Goal: Book appointment/travel/reservation

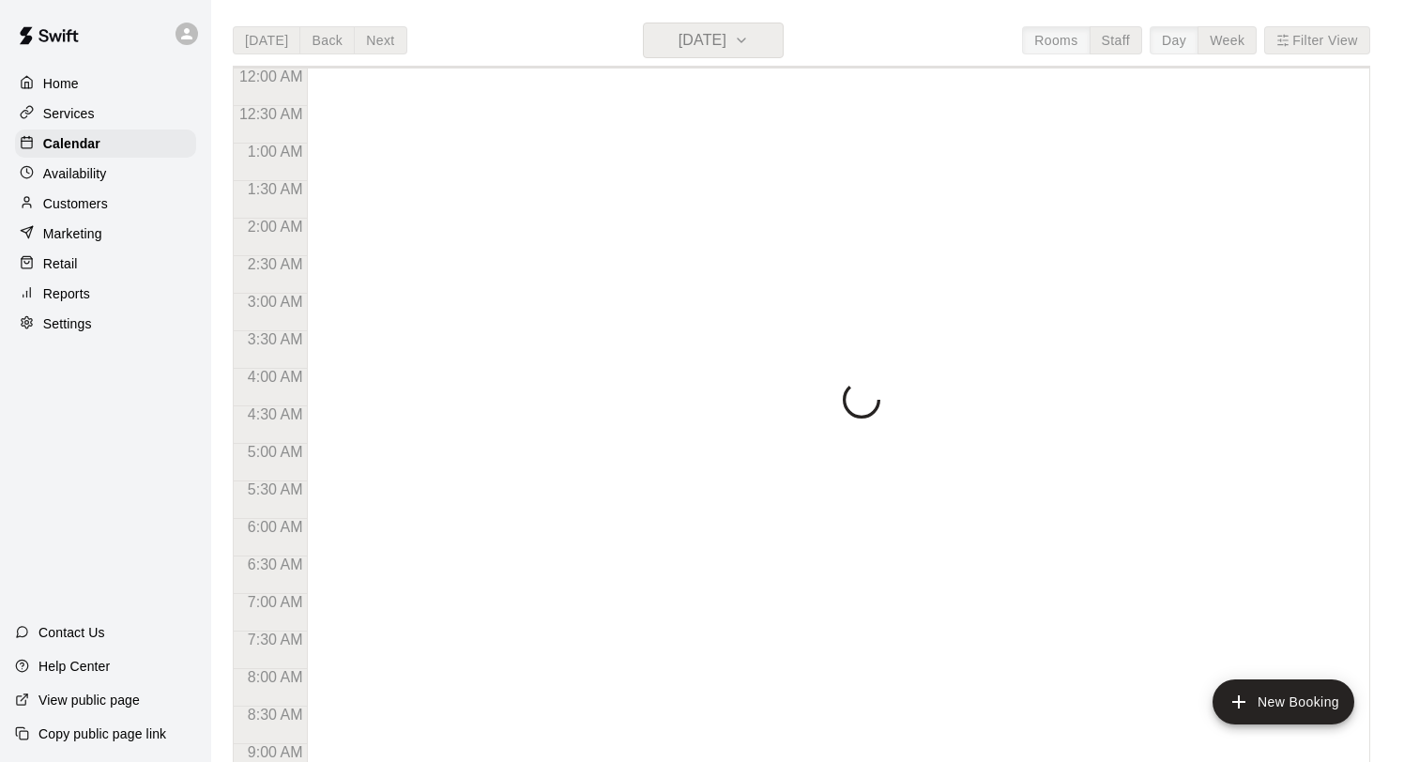
scroll to position [843, 0]
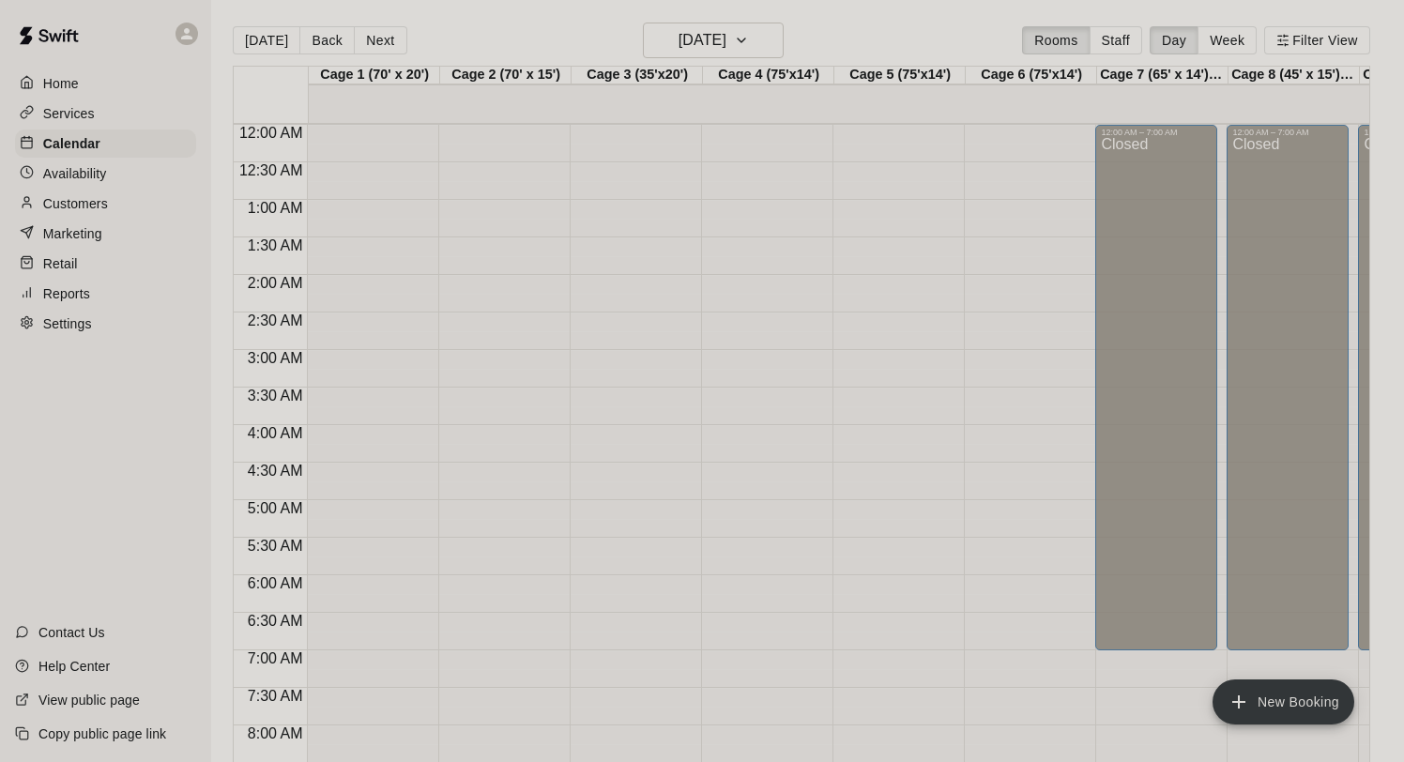
scroll to position [478, 0]
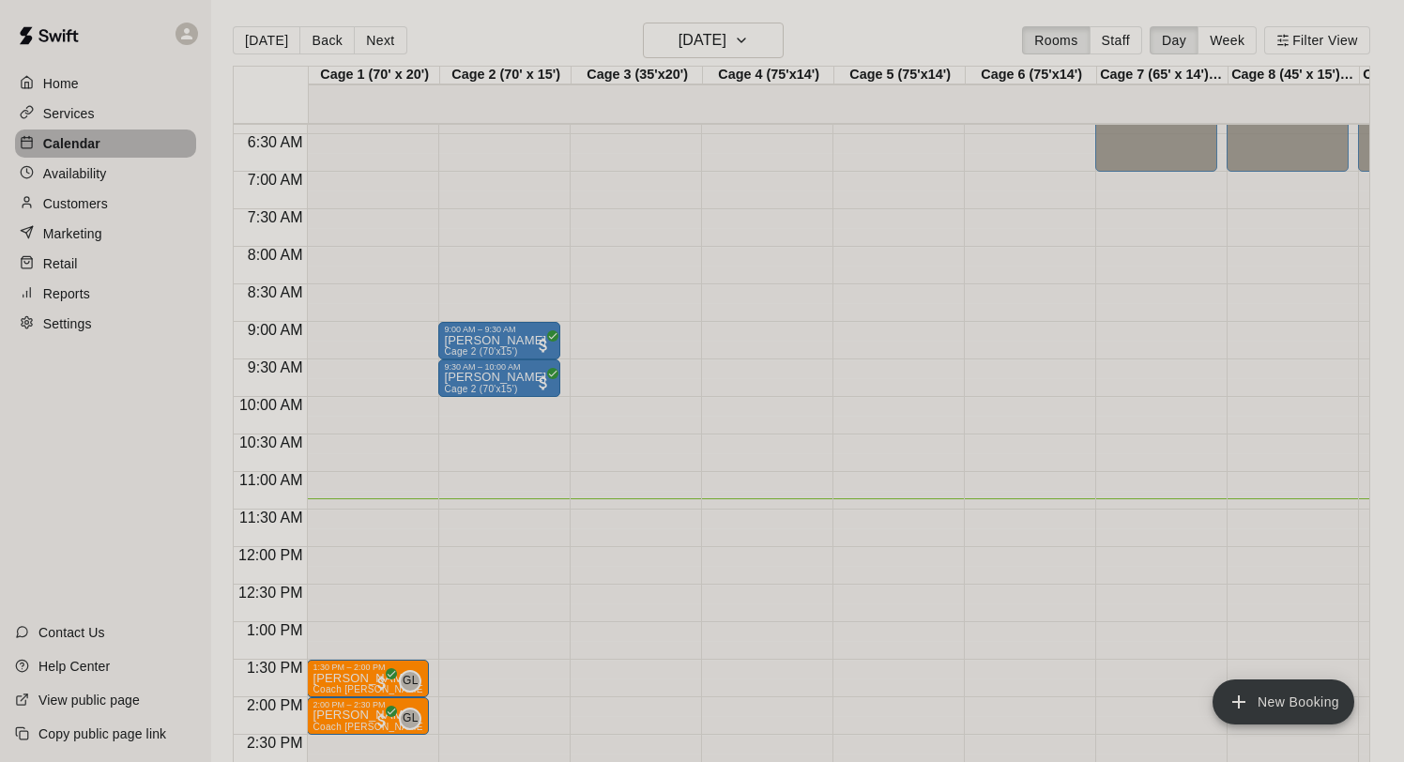
click at [89, 143] on p "Calendar" at bounding box center [71, 143] width 57 height 19
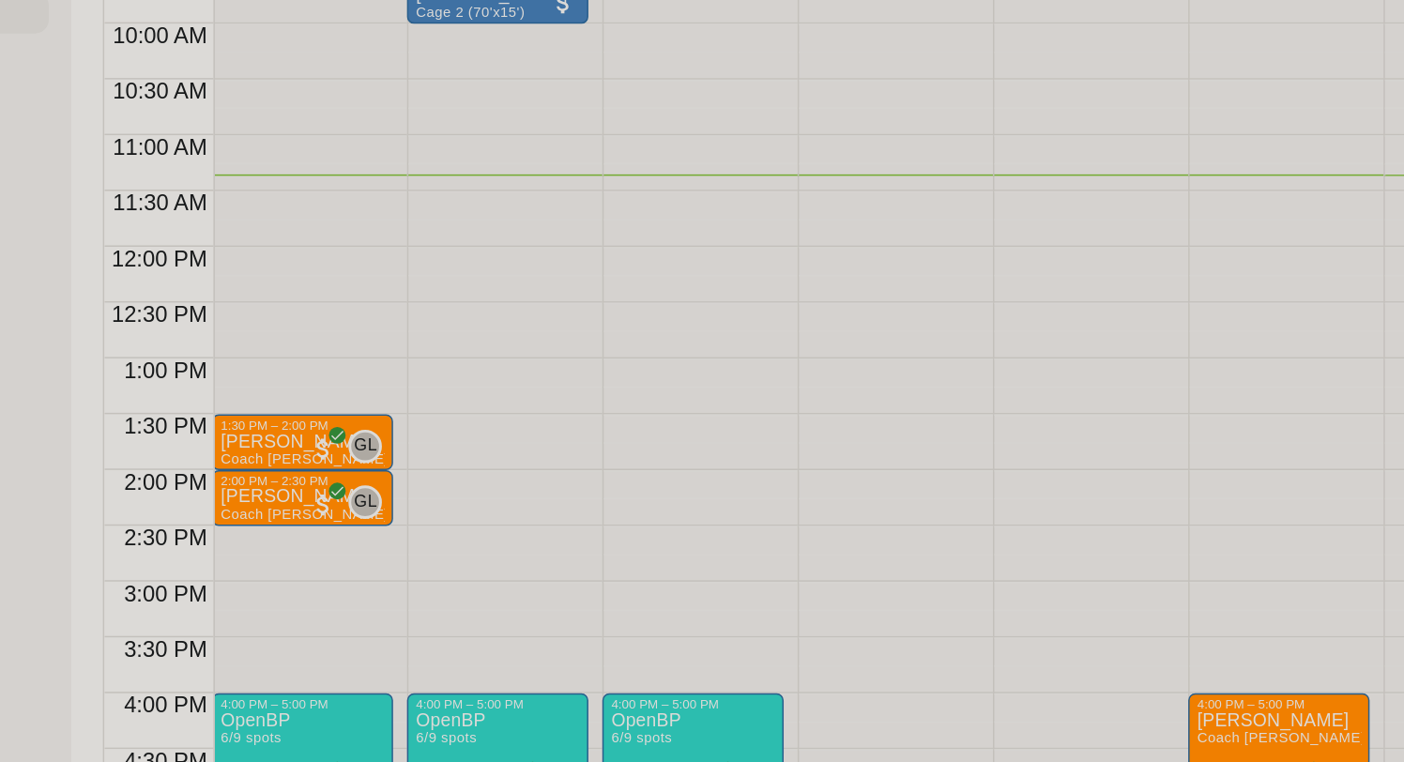
scroll to position [708, 1]
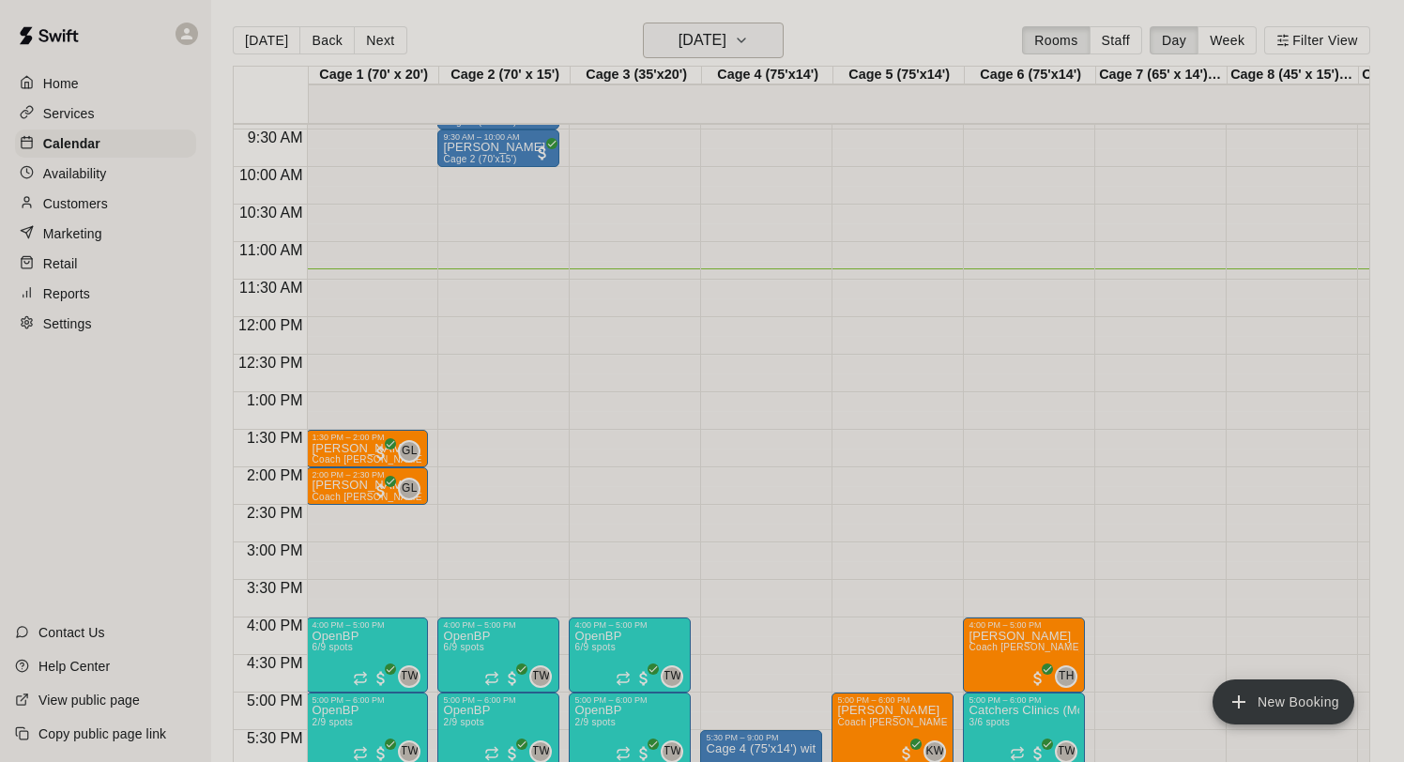
click at [698, 37] on h6 "[DATE]" at bounding box center [702, 40] width 48 height 26
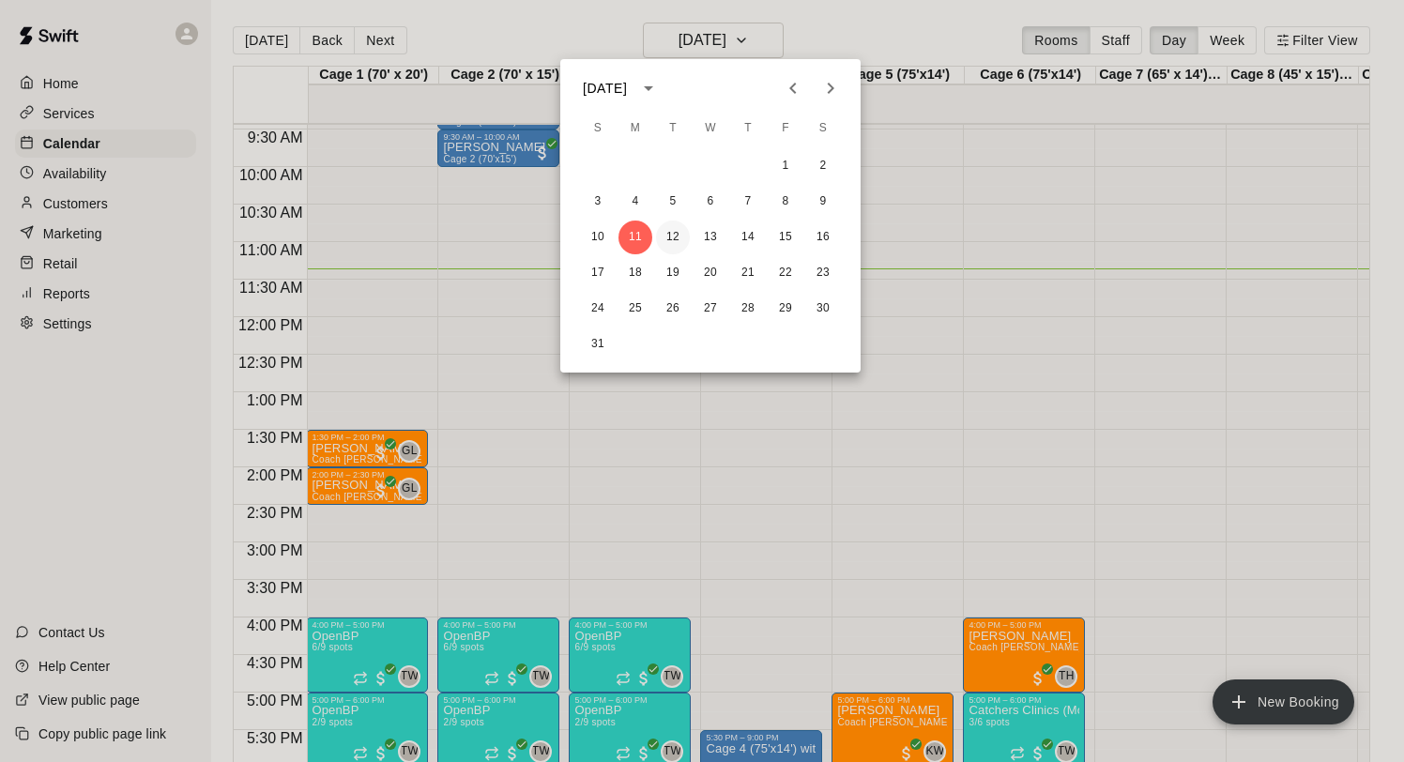
click at [674, 227] on button "12" at bounding box center [673, 237] width 34 height 34
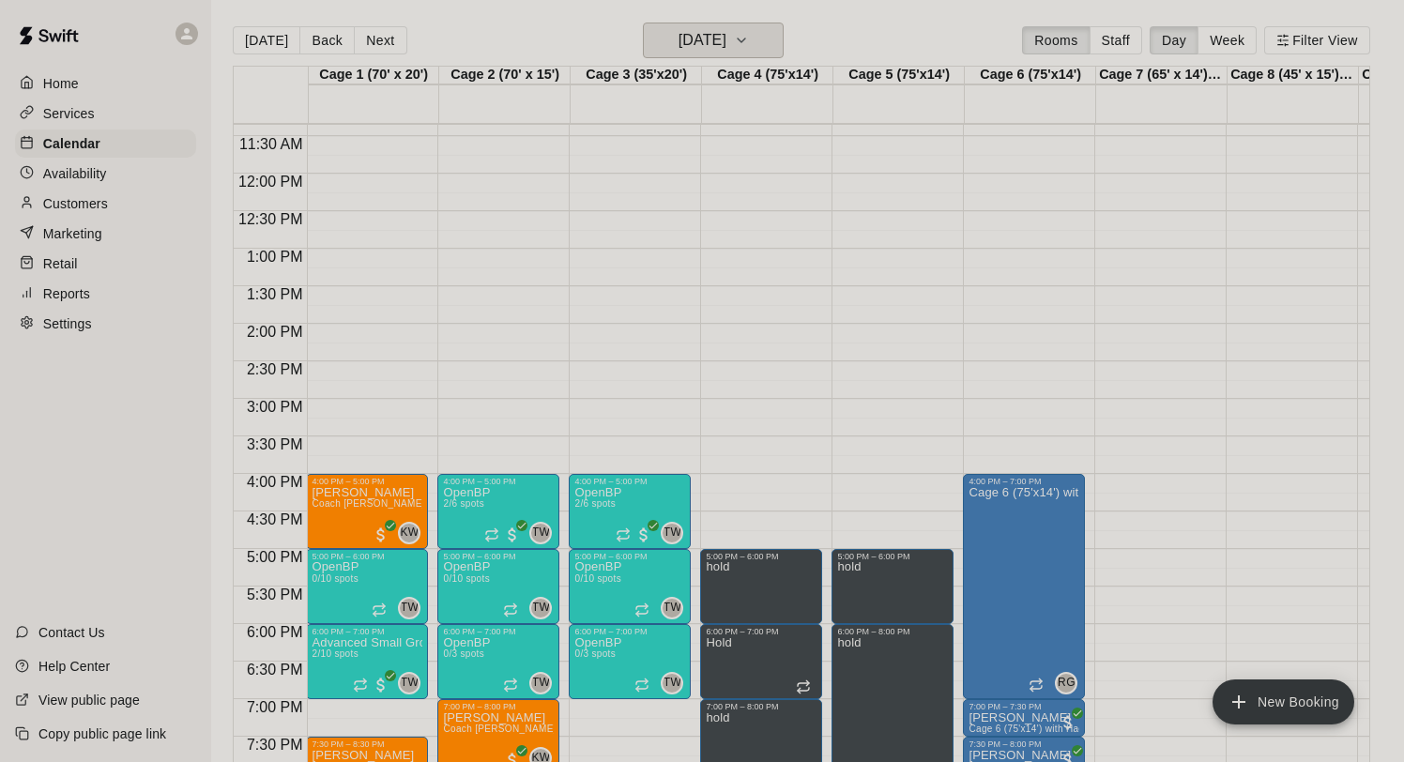
scroll to position [854, 1]
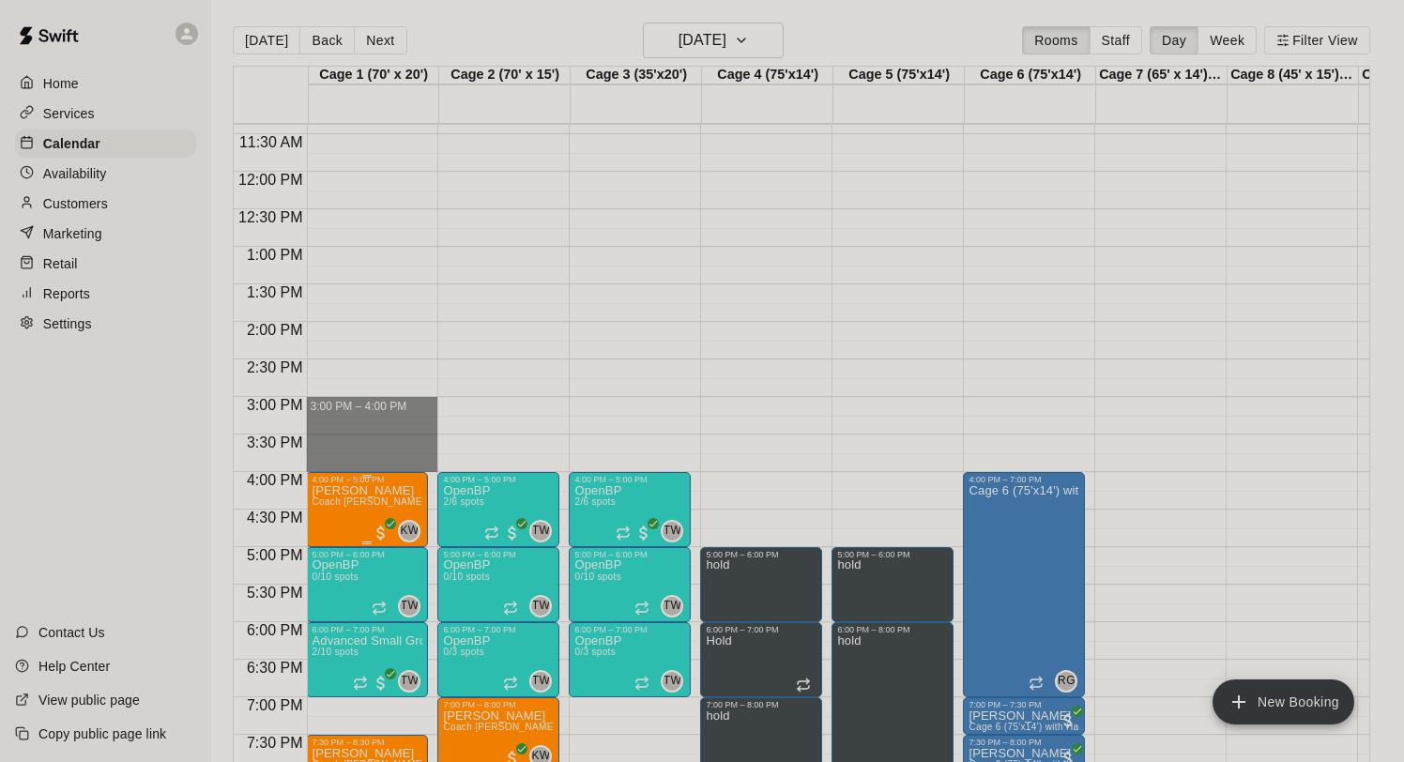
drag, startPoint x: 361, startPoint y: 401, endPoint x: 349, endPoint y: 473, distance: 73.3
click at [349, 472] on div "4:00 PM – 5:00 PM [PERSON_NAME] Coach [PERSON_NAME][US_STATE] - 1 hour KW 0 5:0…" at bounding box center [367, 171] width 122 height 1801
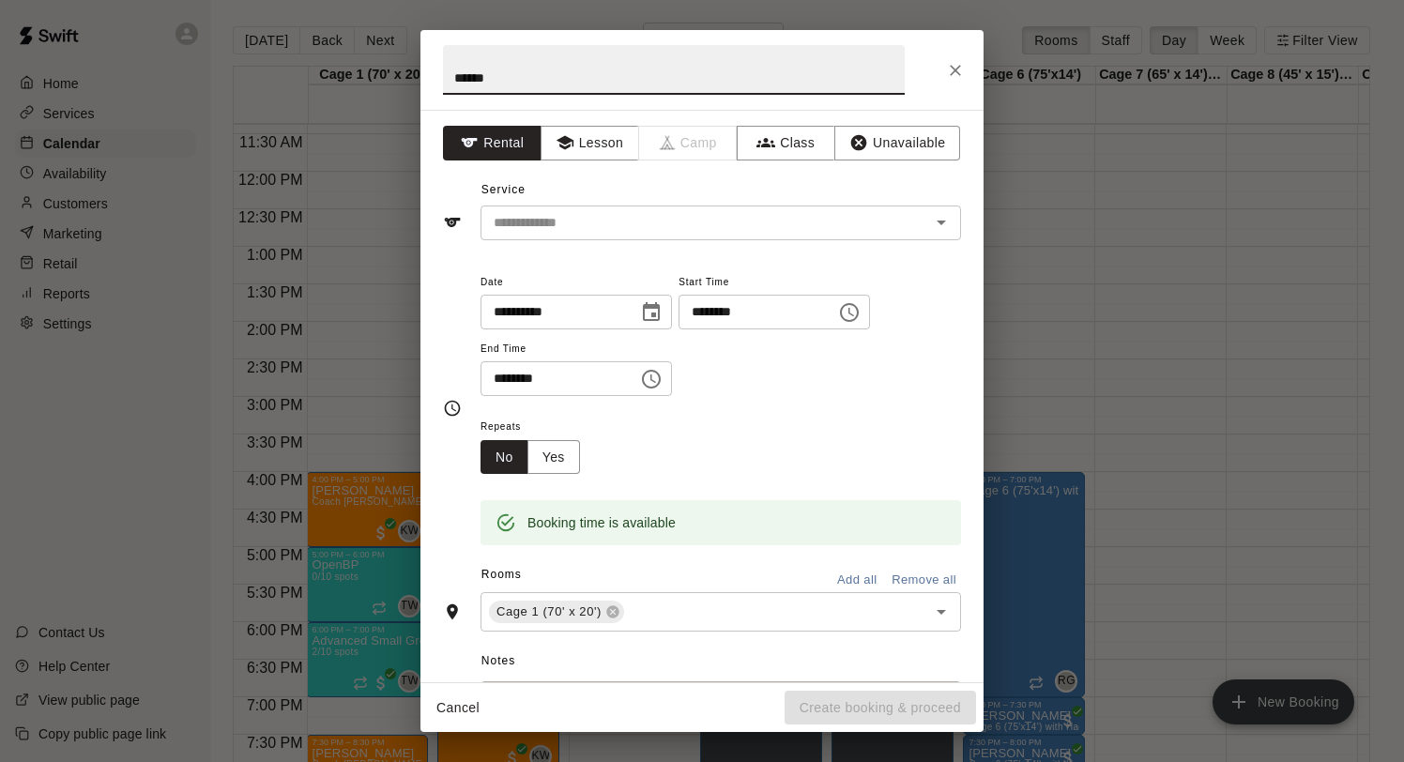
type input "******"
click at [574, 203] on div "Service ​" at bounding box center [702, 207] width 518 height 65
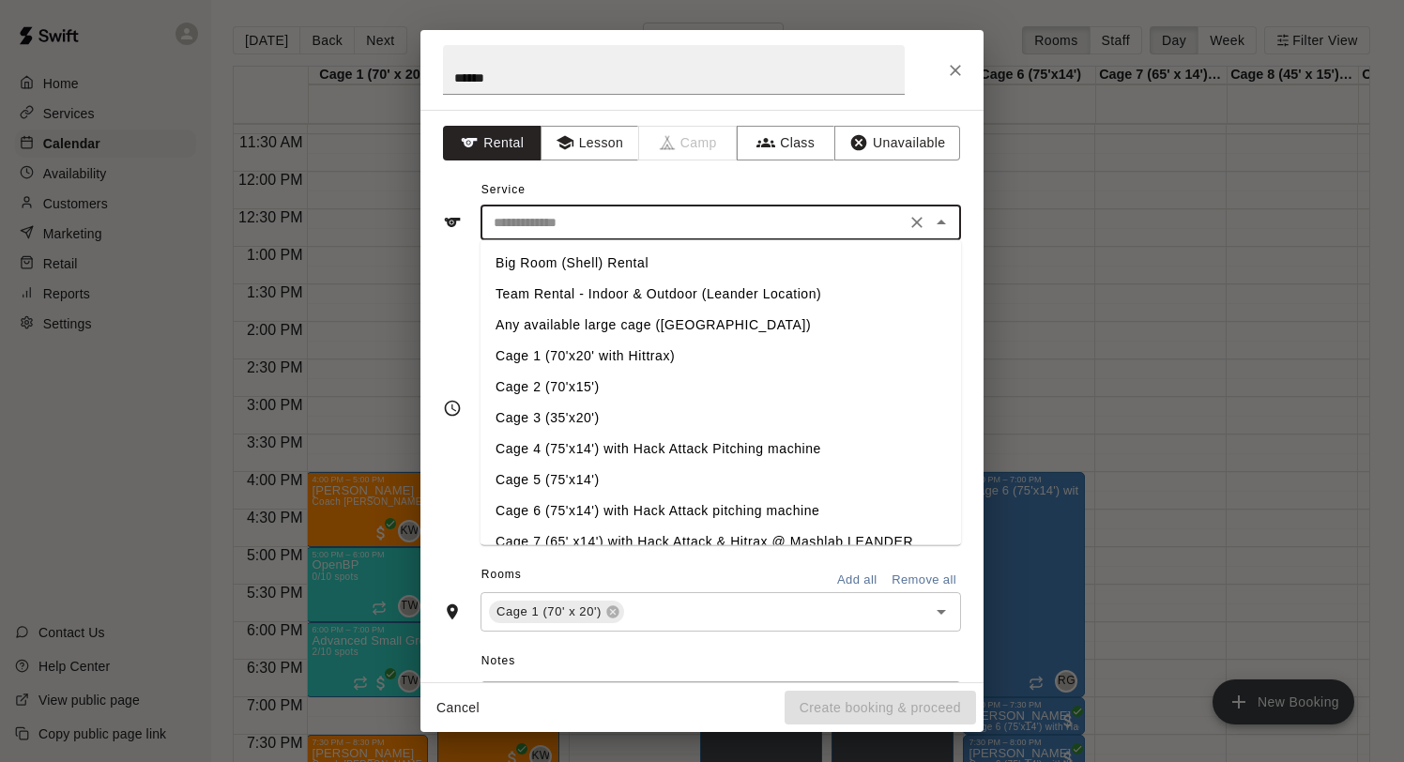
click at [570, 221] on input "text" at bounding box center [693, 222] width 414 height 23
click at [599, 164] on div "**********" at bounding box center [701, 396] width 563 height 572
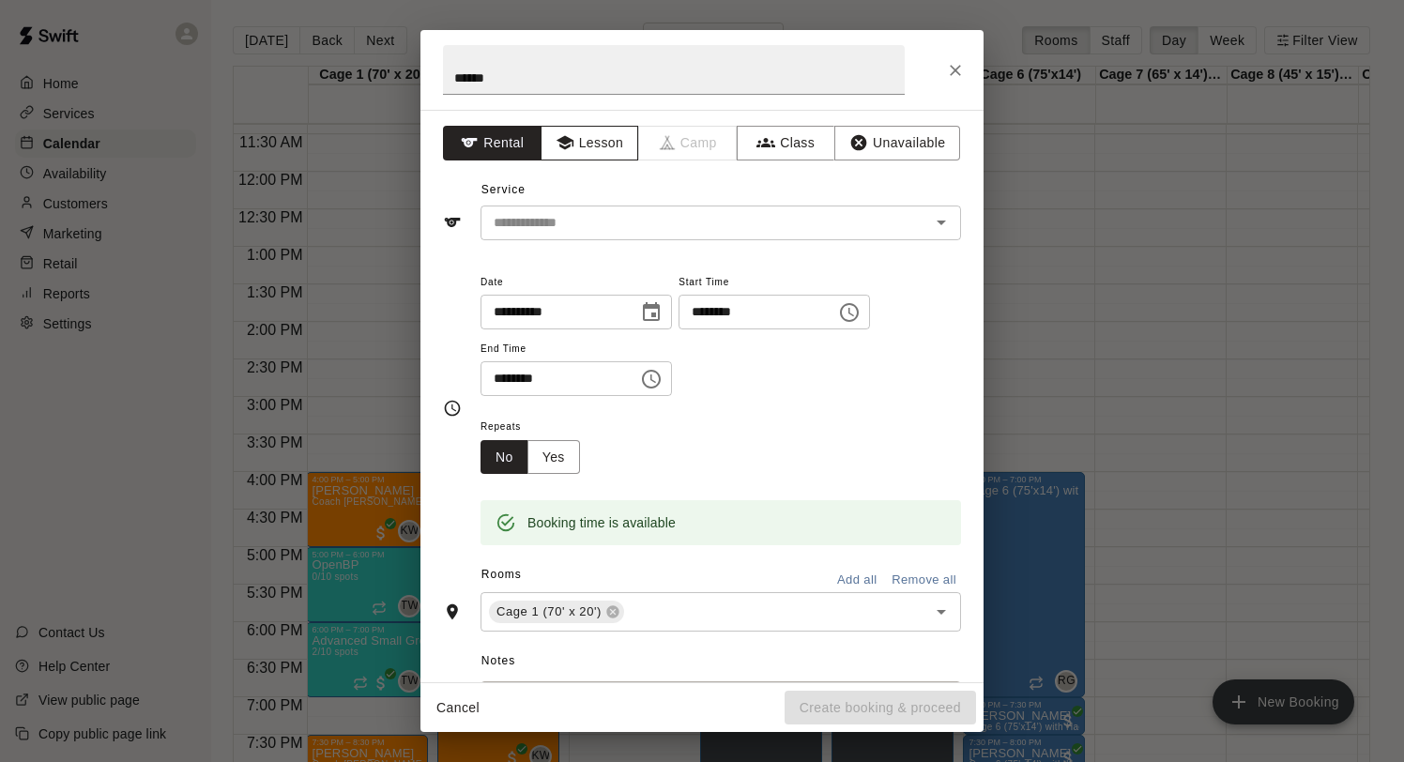
click at [597, 146] on button "Lesson" at bounding box center [589, 143] width 99 height 35
click at [587, 237] on div "​" at bounding box center [720, 222] width 480 height 35
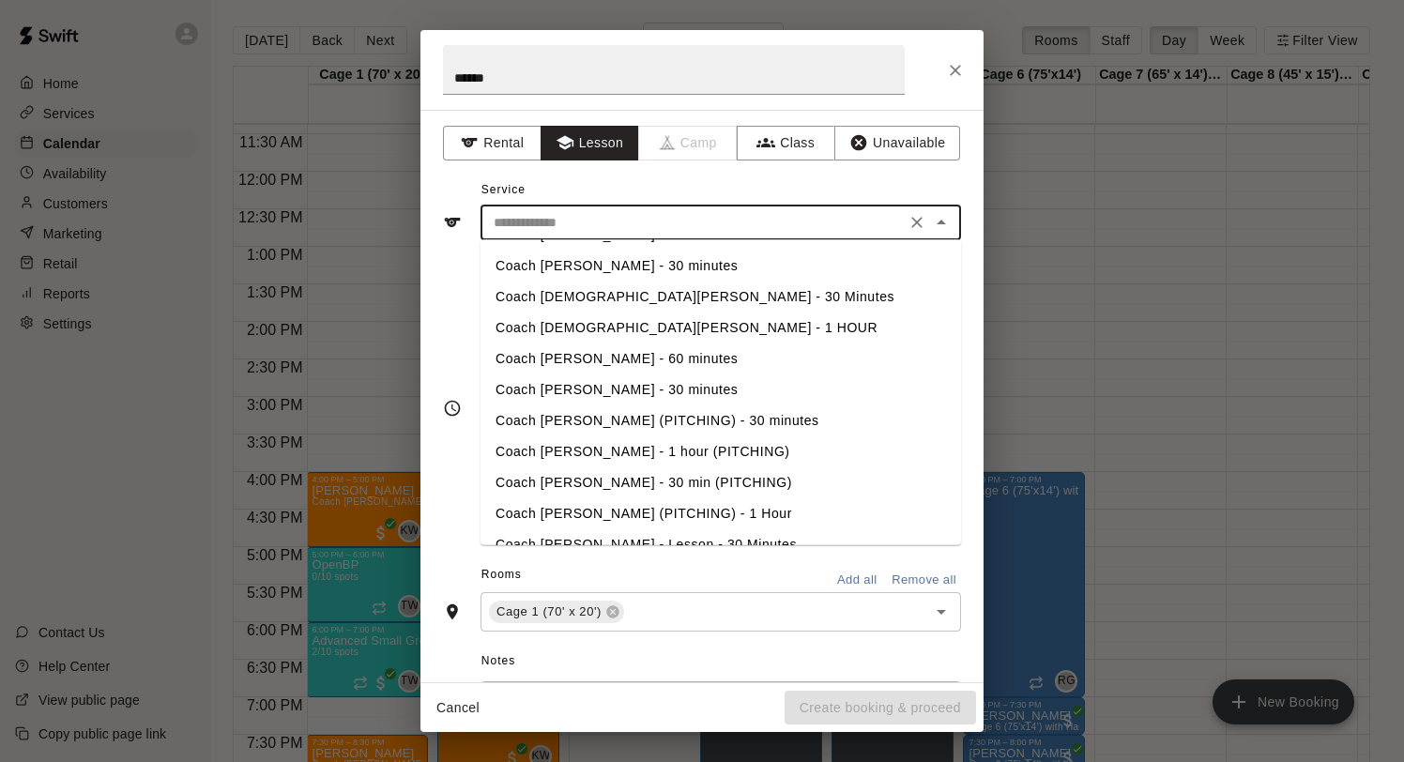
scroll to position [0, 0]
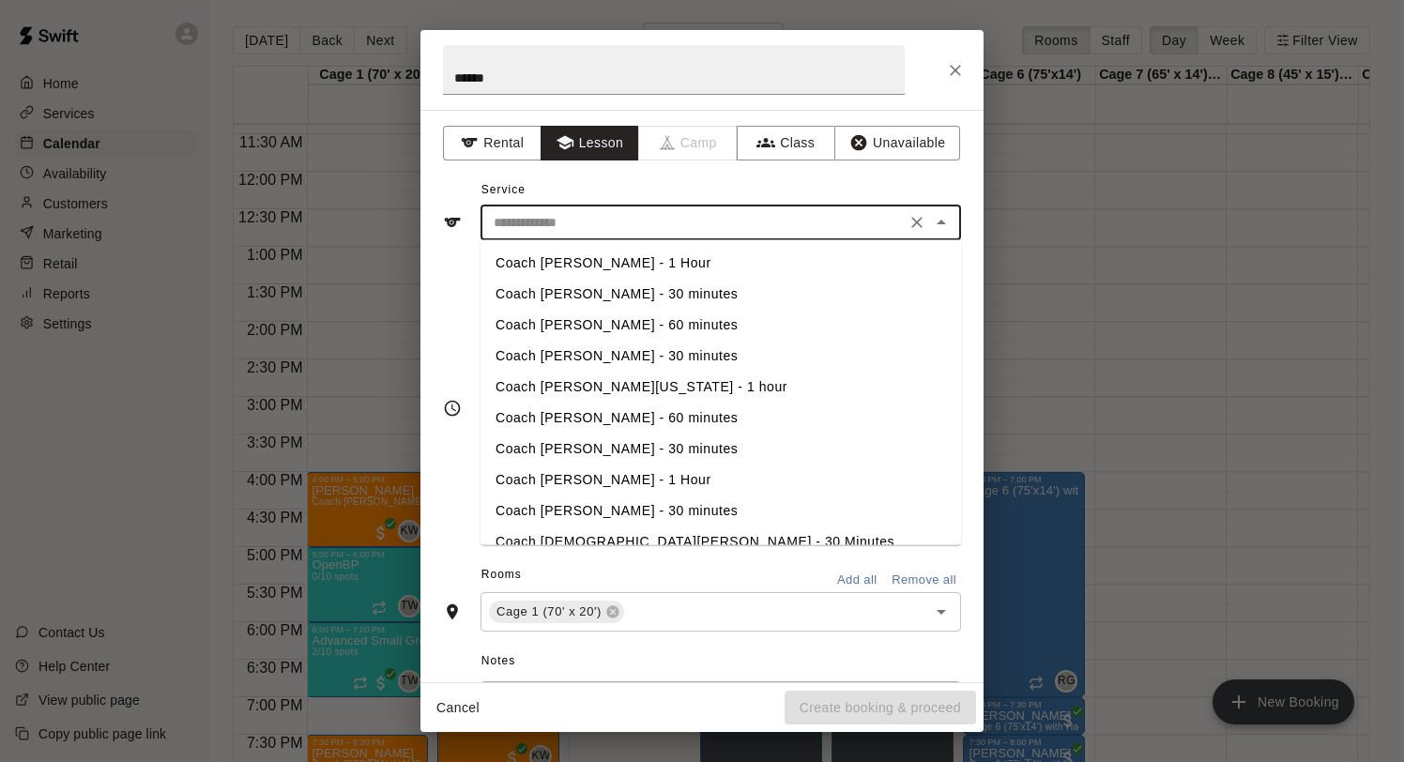
click at [610, 385] on li "Coach [PERSON_NAME][US_STATE] - 1 hour" at bounding box center [720, 387] width 480 height 31
type input "**********"
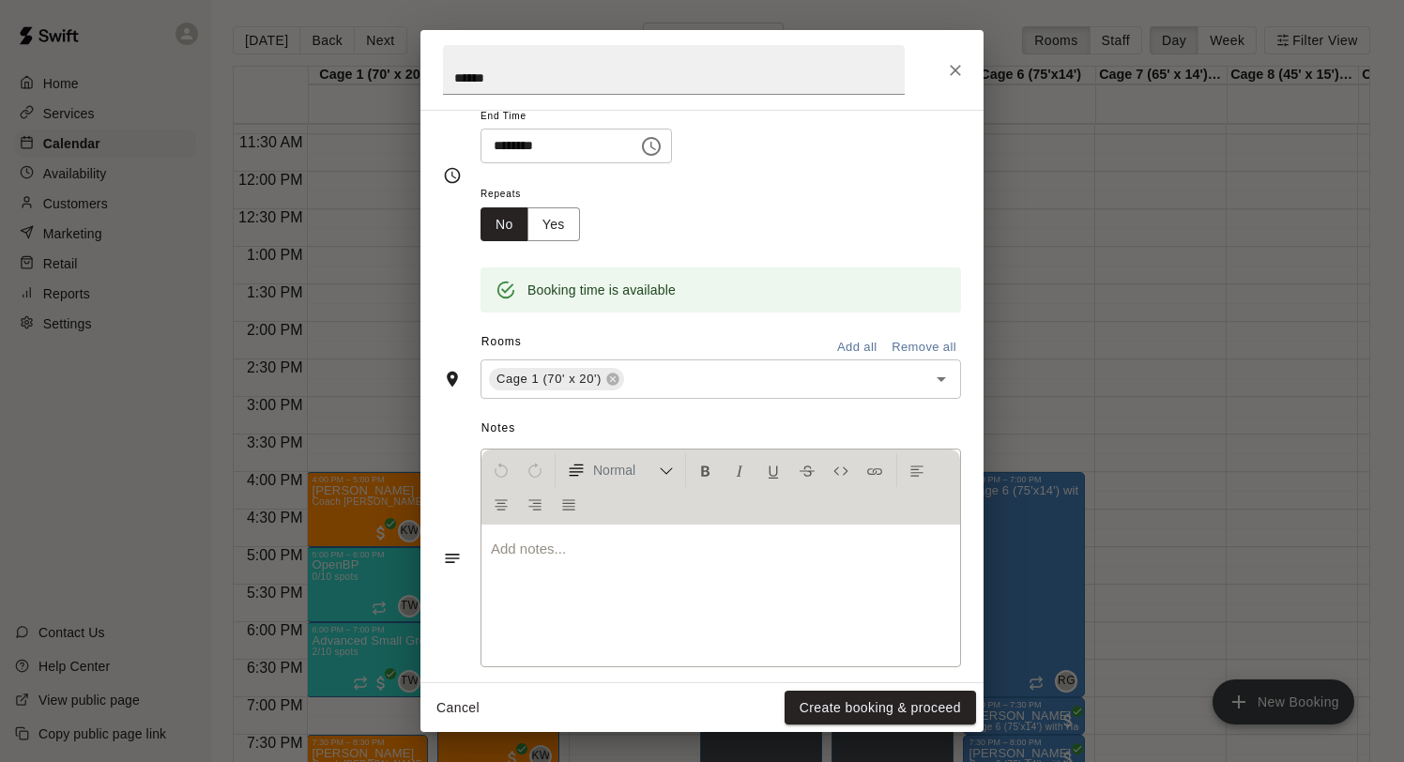
scroll to position [252, 0]
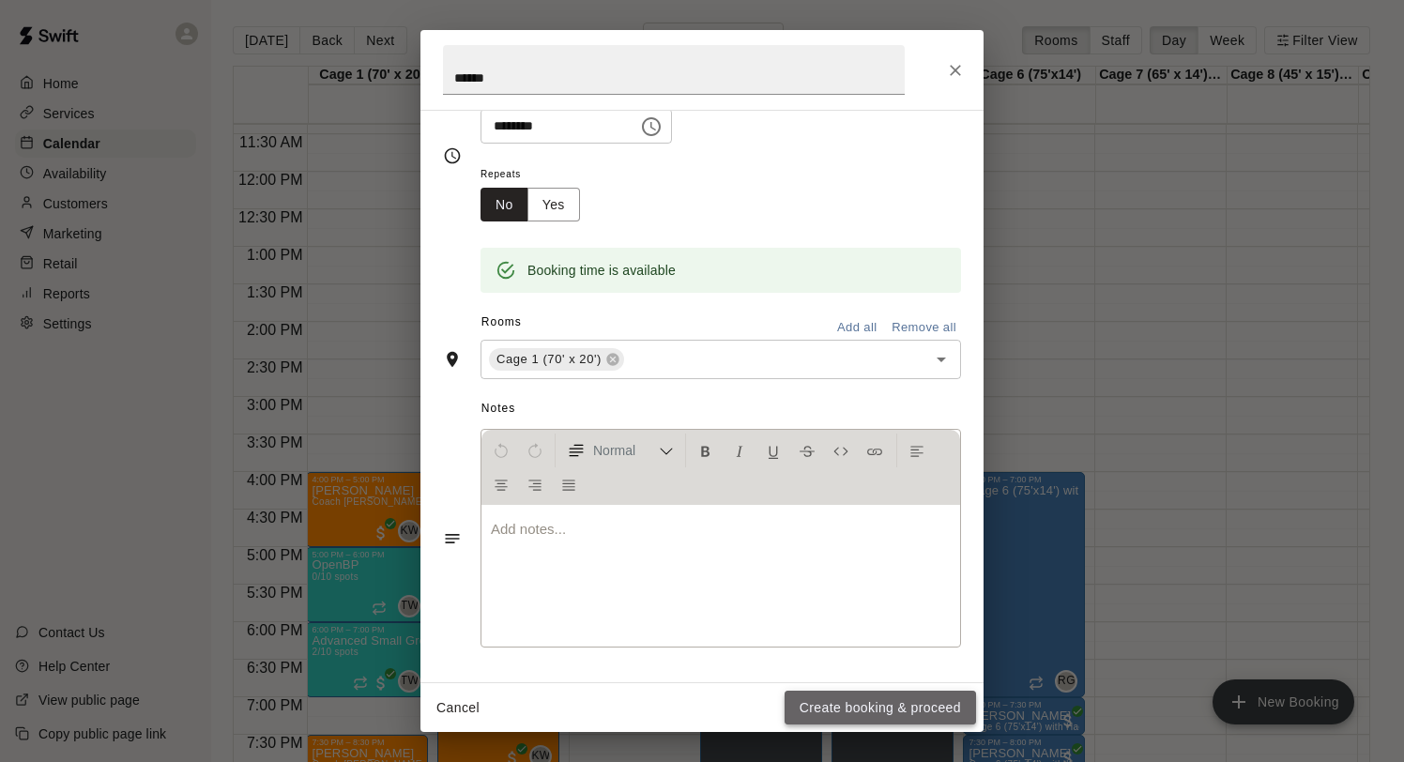
click at [835, 703] on button "Create booking & proceed" at bounding box center [879, 708] width 191 height 35
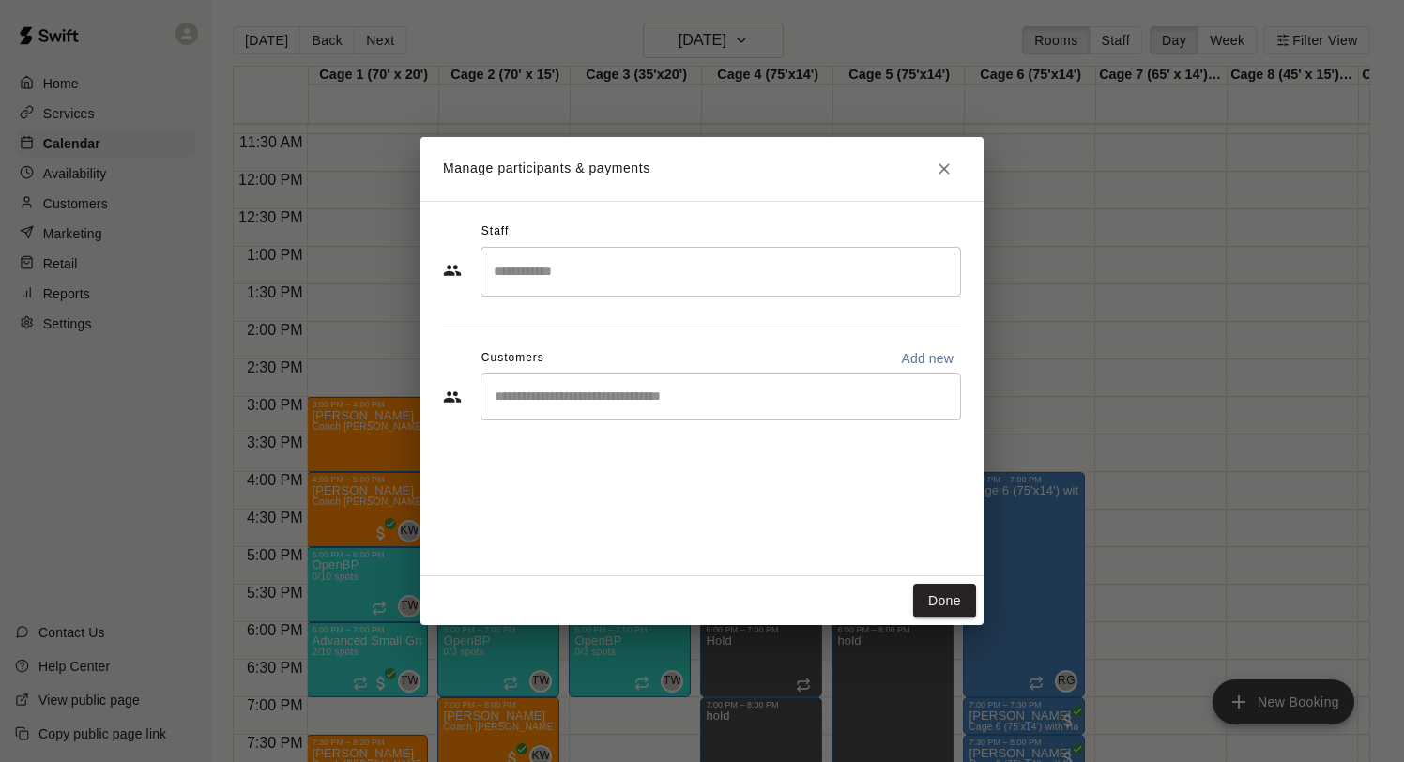
click at [564, 270] on input "Search staff" at bounding box center [720, 271] width 463 height 33
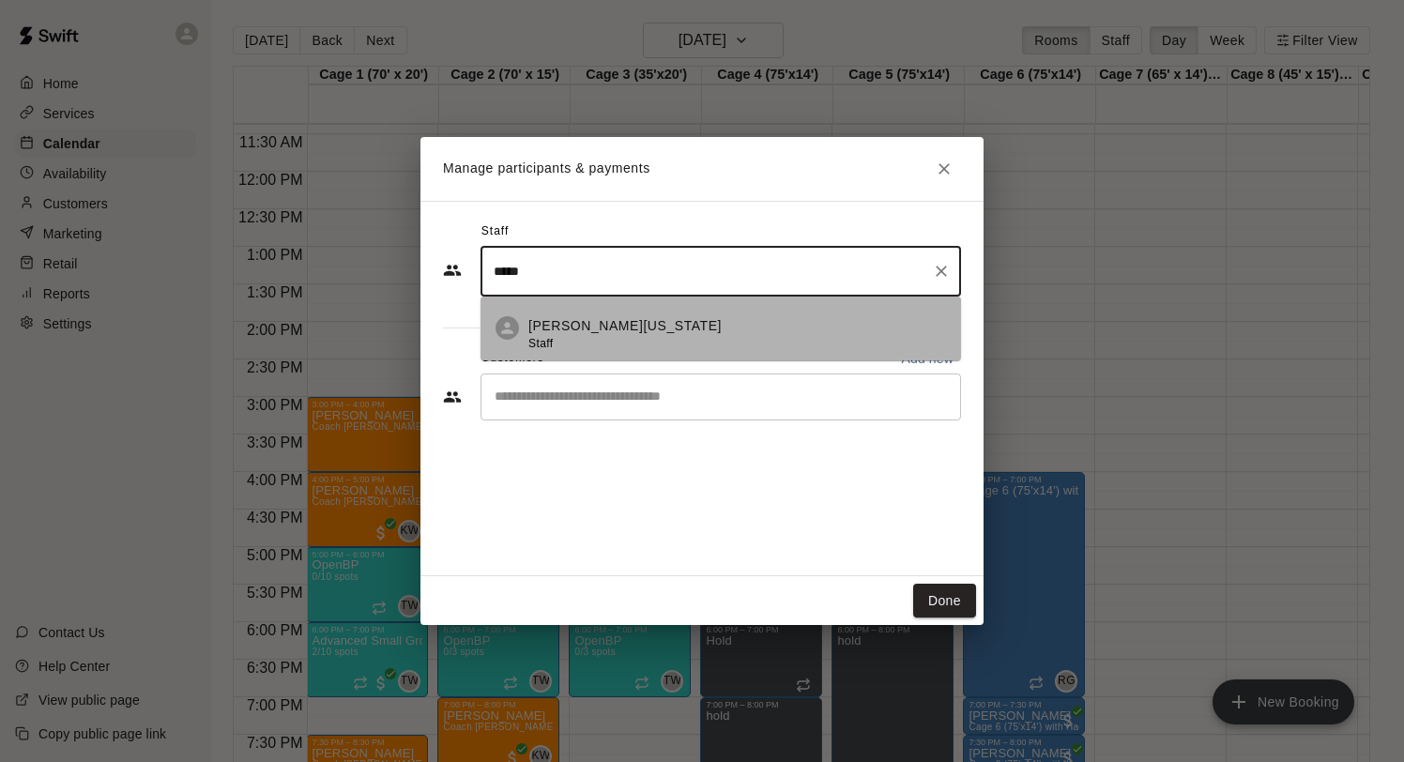
click at [607, 326] on p "[PERSON_NAME][US_STATE]" at bounding box center [624, 326] width 193 height 20
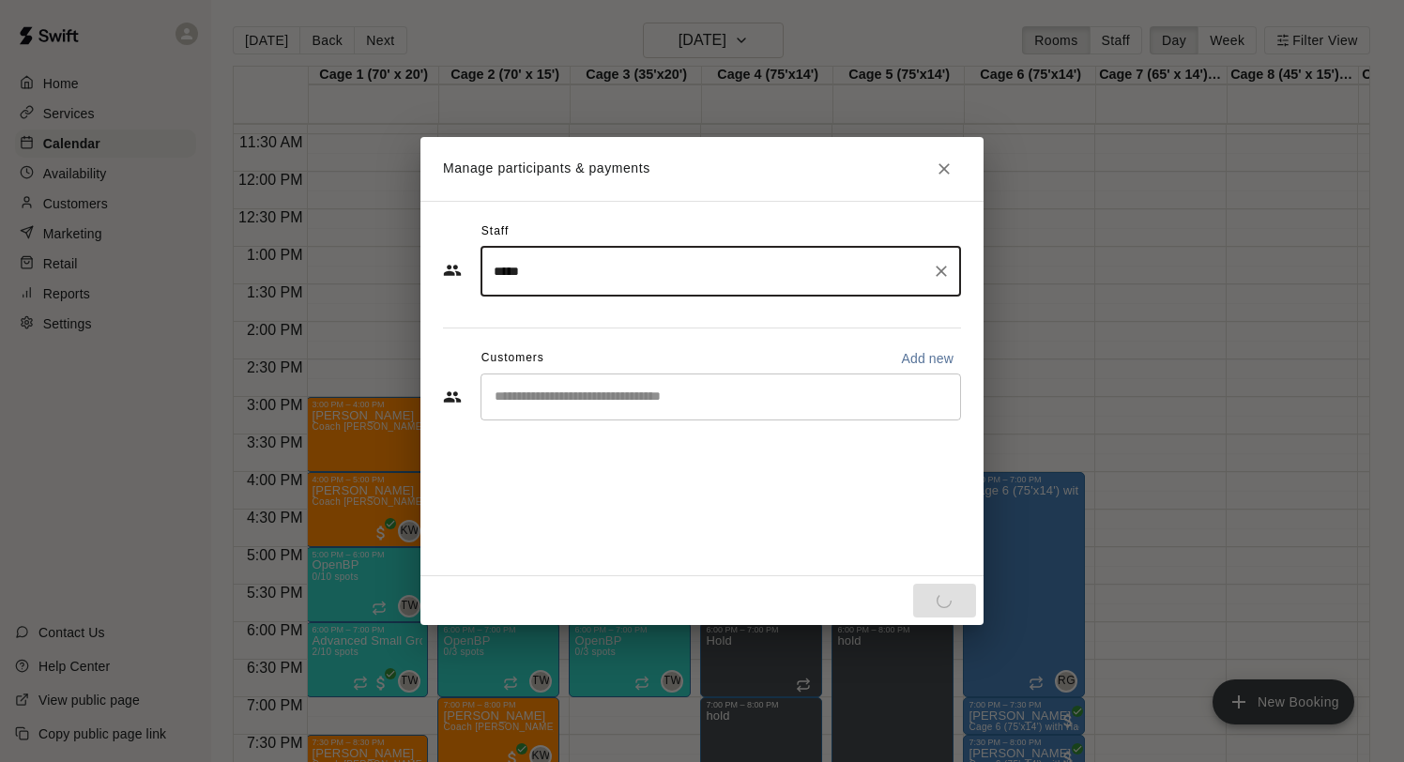
click at [592, 406] on div "​" at bounding box center [720, 396] width 480 height 47
type input "*****"
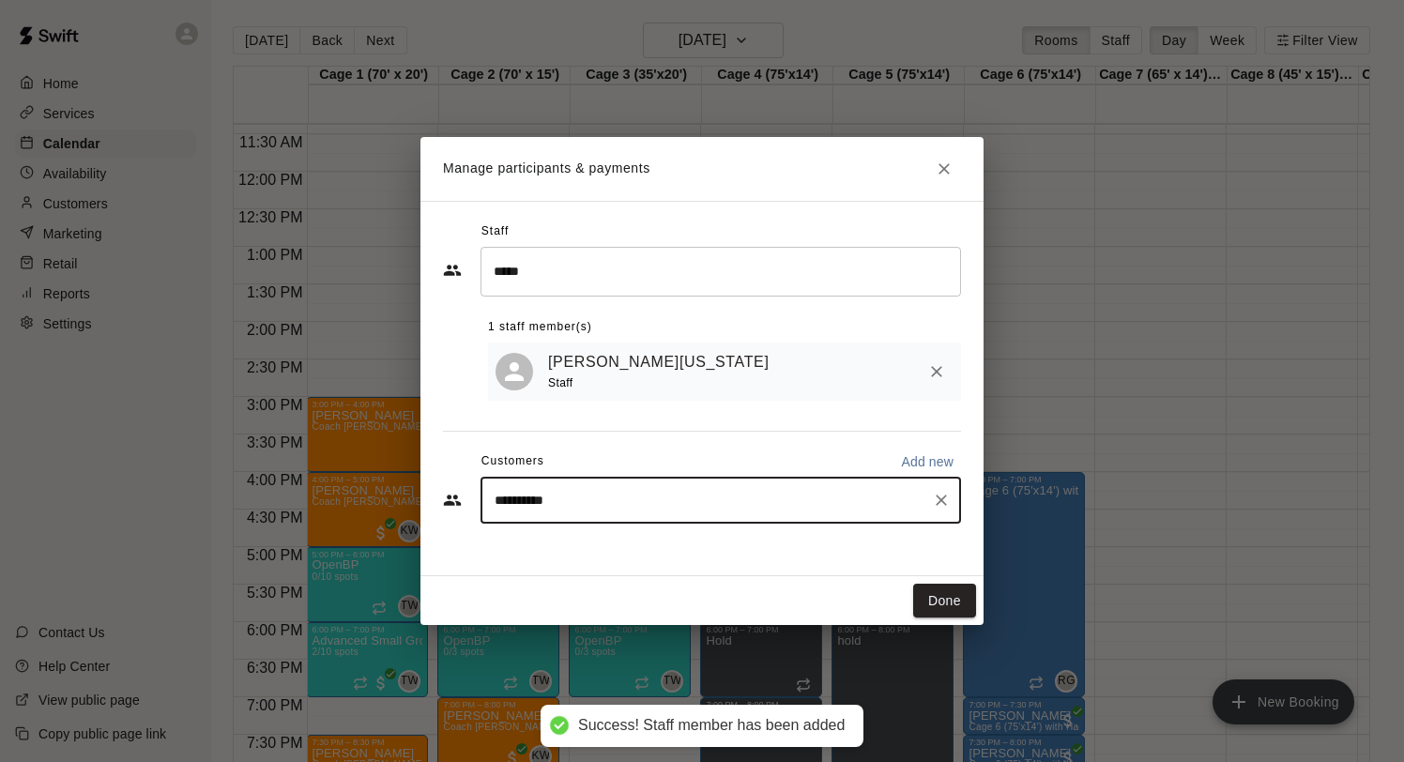
type input "**********"
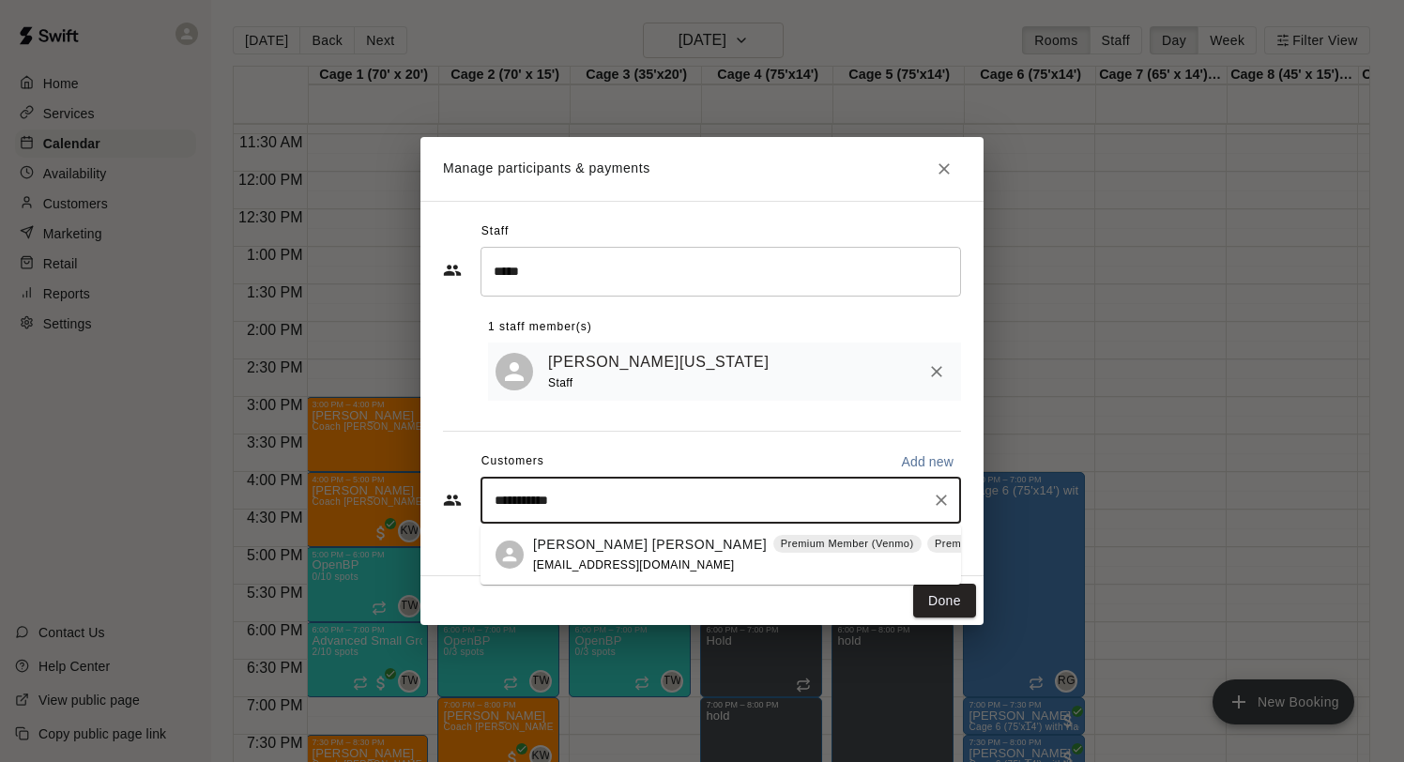
click at [572, 562] on span "[EMAIL_ADDRESS][DOMAIN_NAME]" at bounding box center [634, 564] width 202 height 13
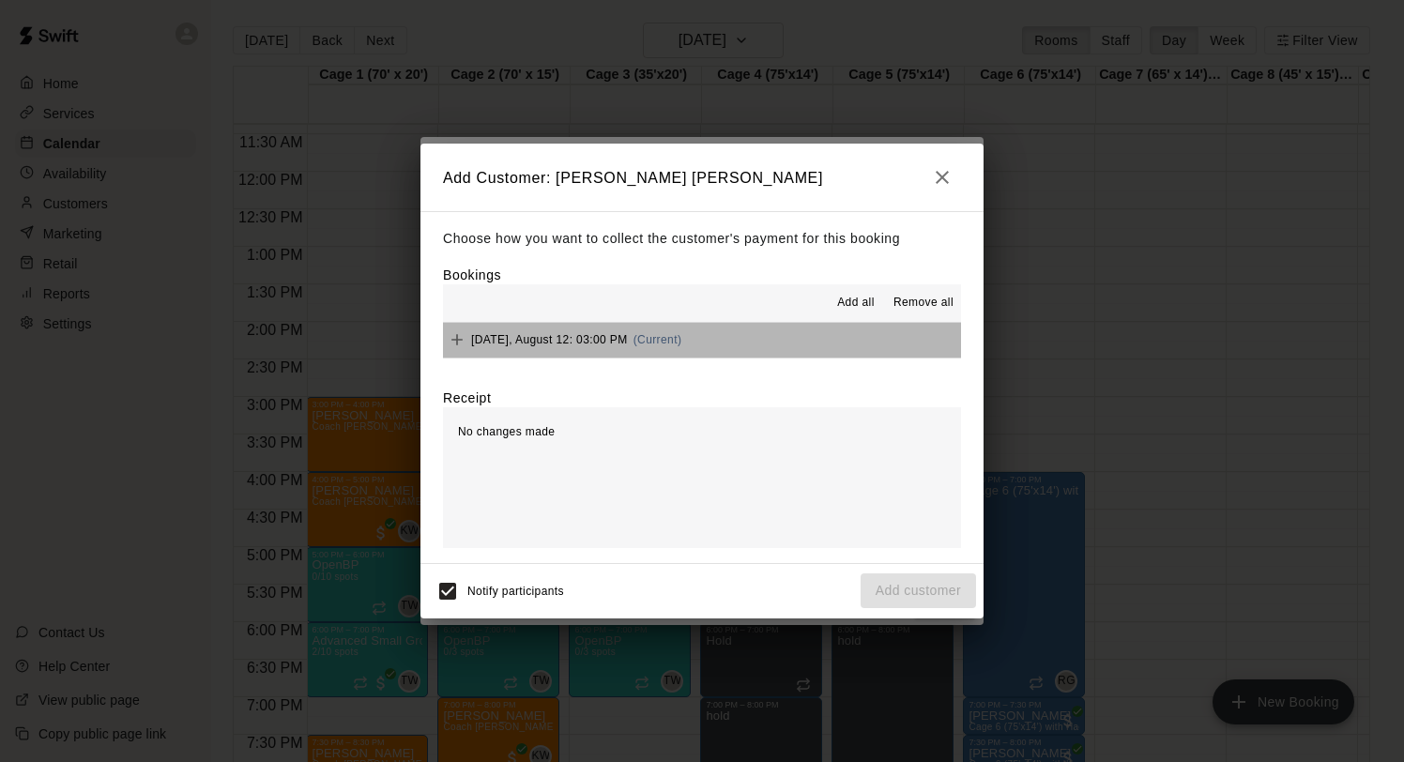
click at [739, 337] on button "[DATE], August 12: 03:00 PM (Current)" at bounding box center [702, 340] width 518 height 35
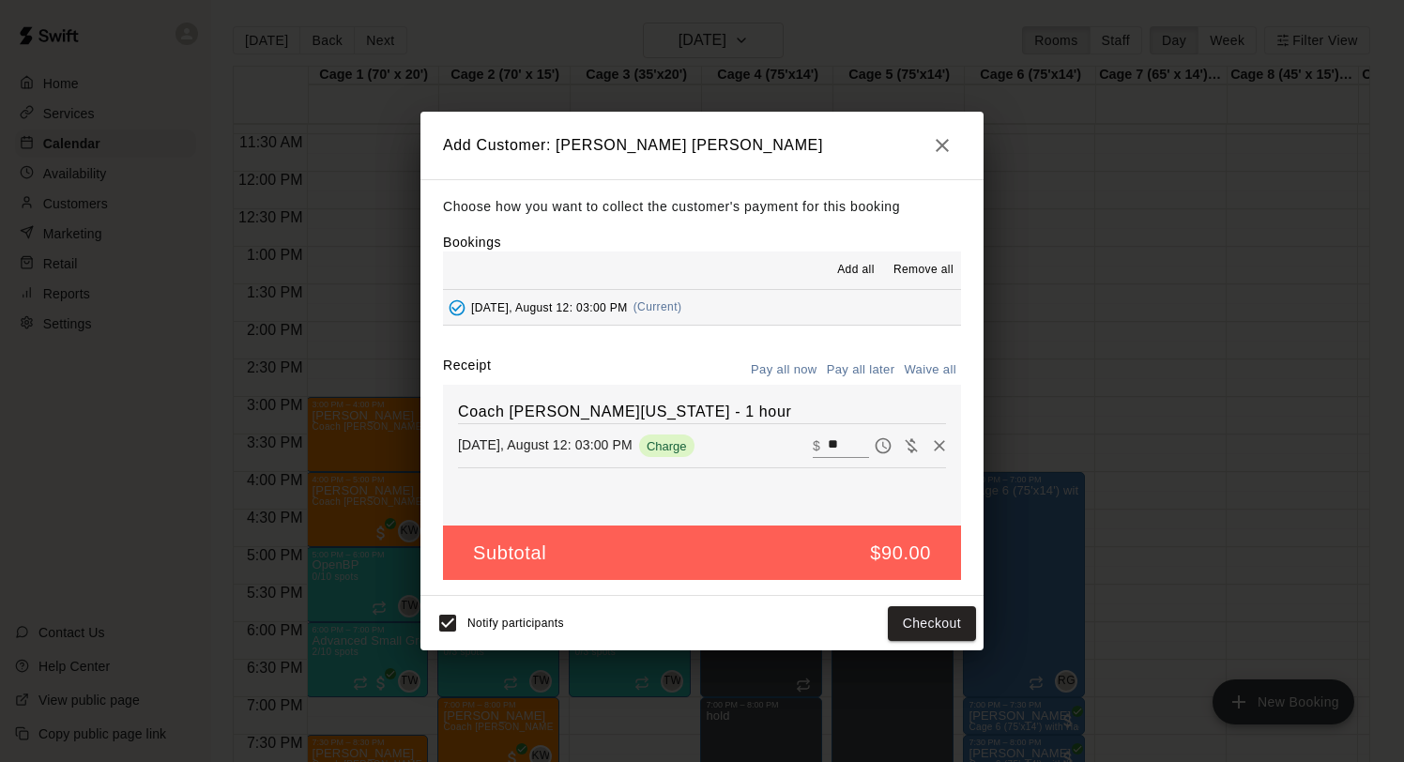
click at [925, 365] on button "Waive all" at bounding box center [930, 370] width 62 height 29
type input "*"
click at [904, 623] on button "Add customer" at bounding box center [917, 623] width 115 height 35
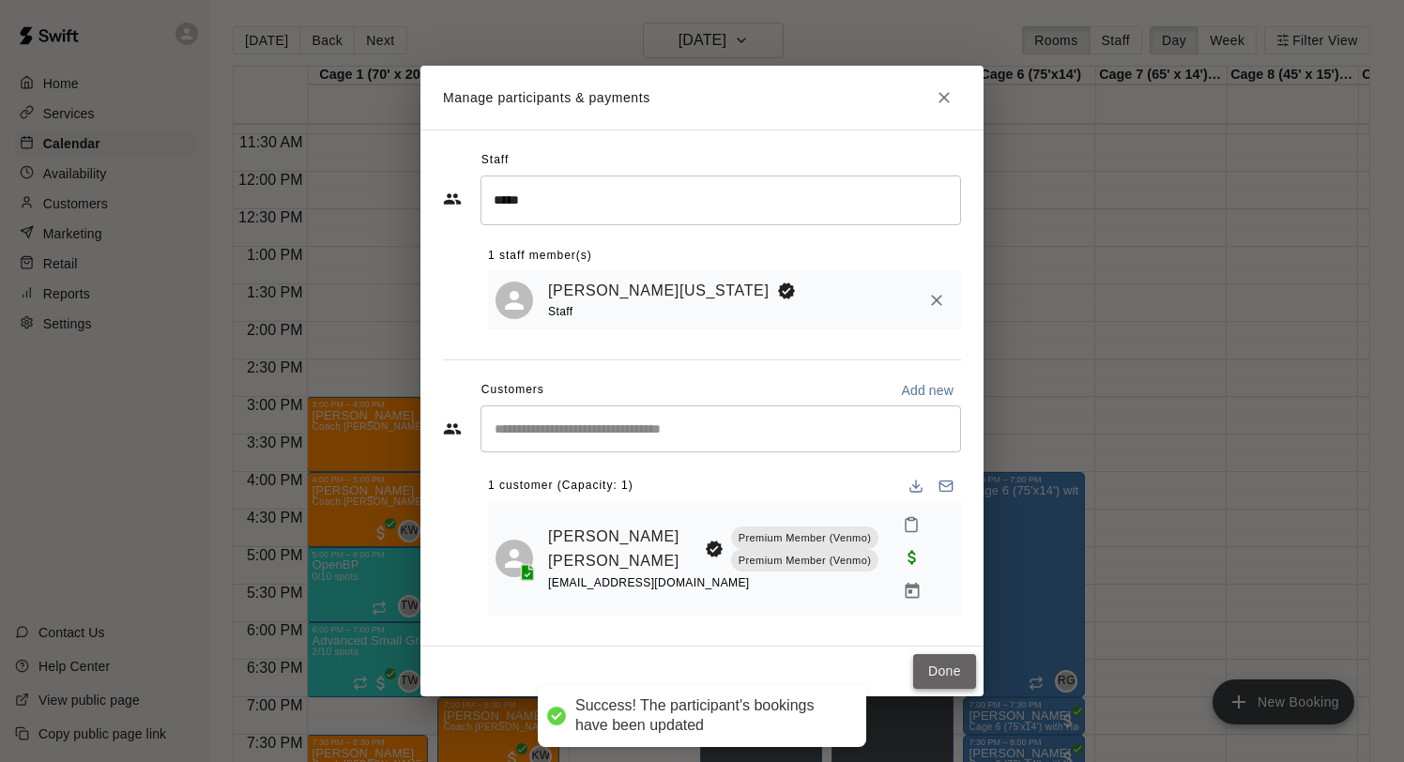
click at [944, 656] on button "Done" at bounding box center [944, 671] width 63 height 35
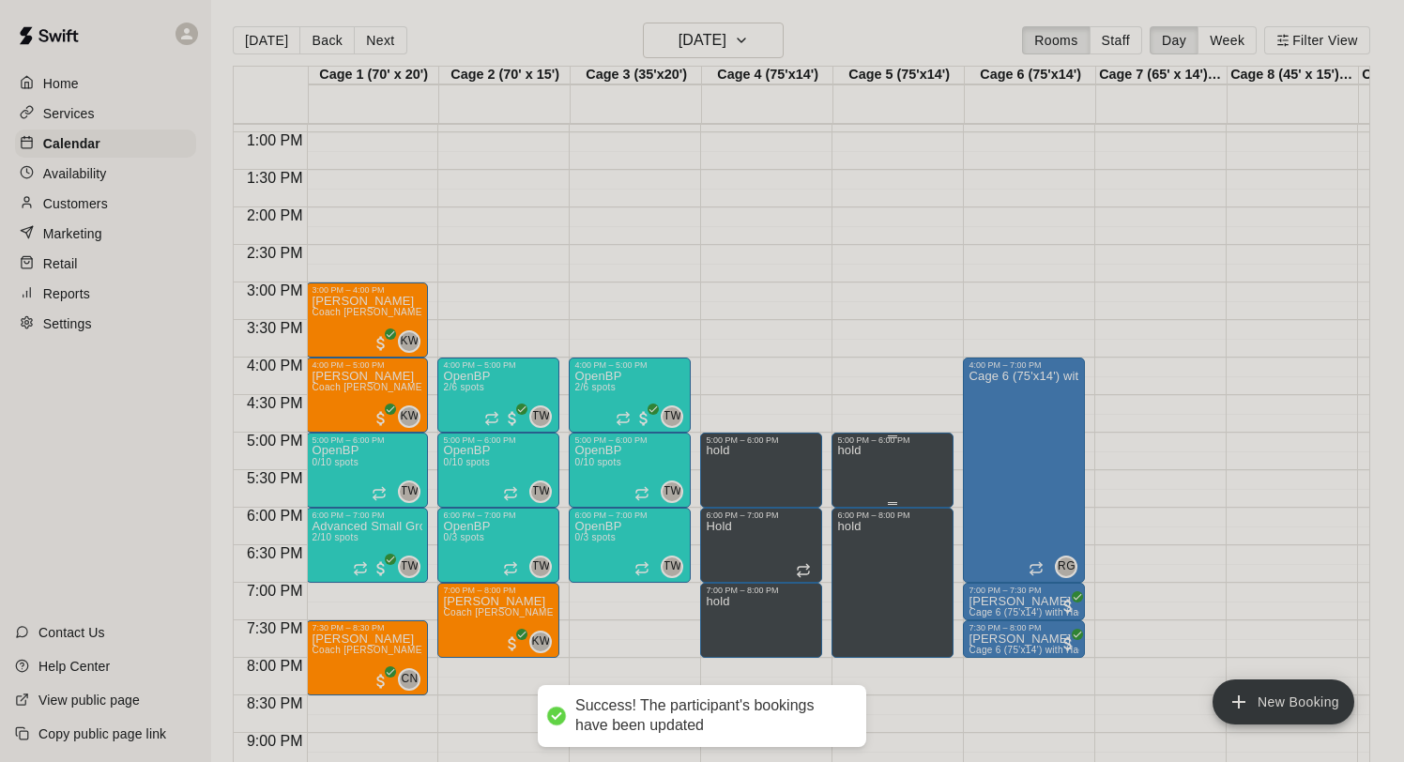
scroll to position [1004, 1]
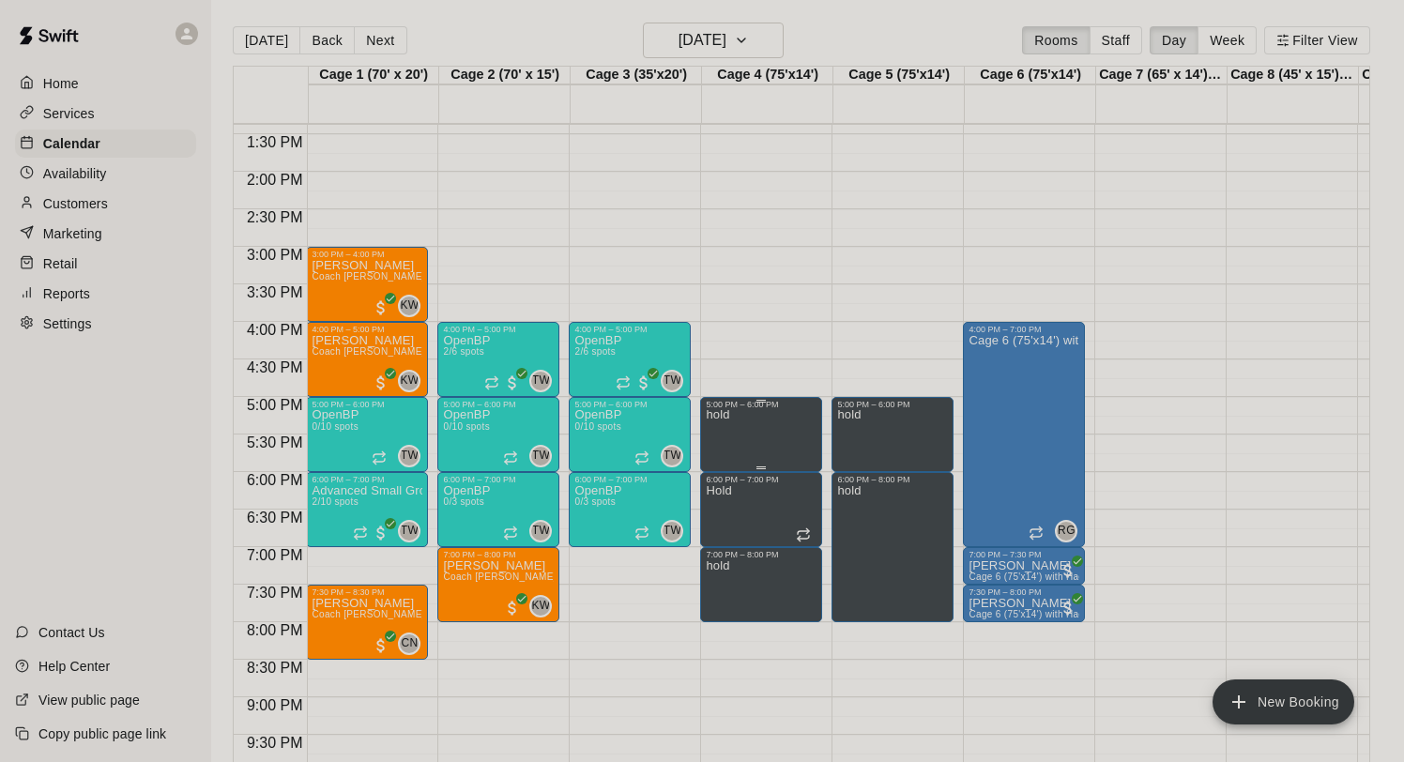
click at [732, 469] on icon "delete" at bounding box center [725, 474] width 23 height 23
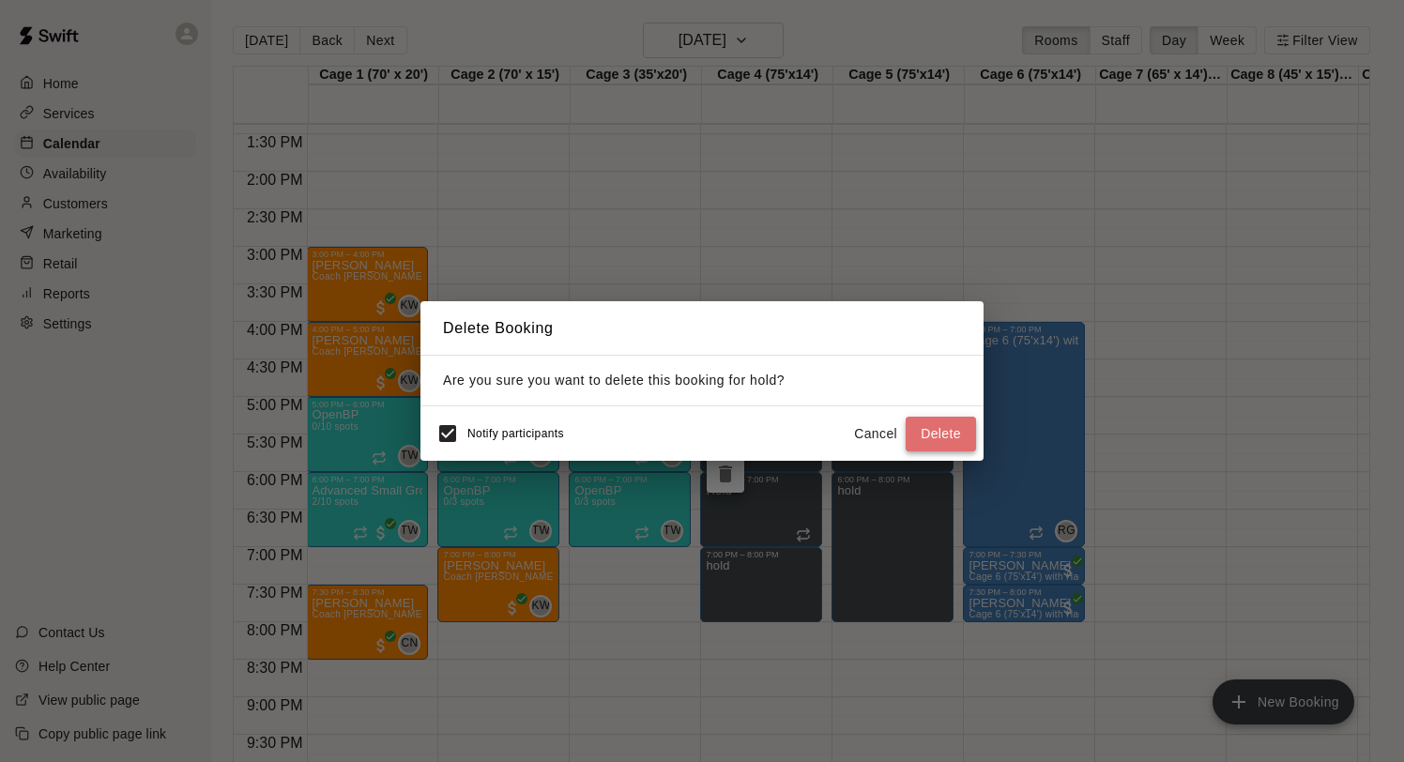
click at [906, 428] on button "Delete" at bounding box center [940, 434] width 70 height 35
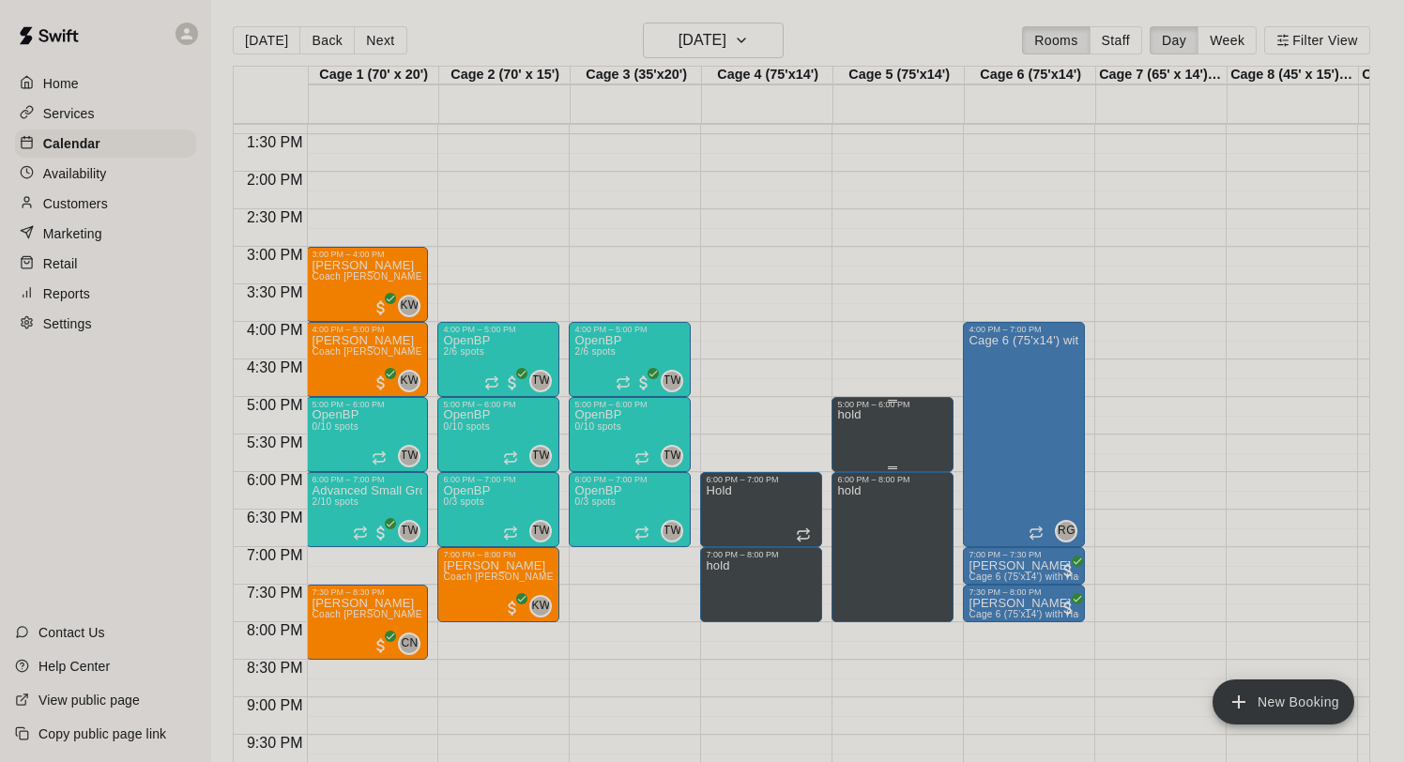
click at [858, 464] on icon "delete" at bounding box center [856, 474] width 23 height 23
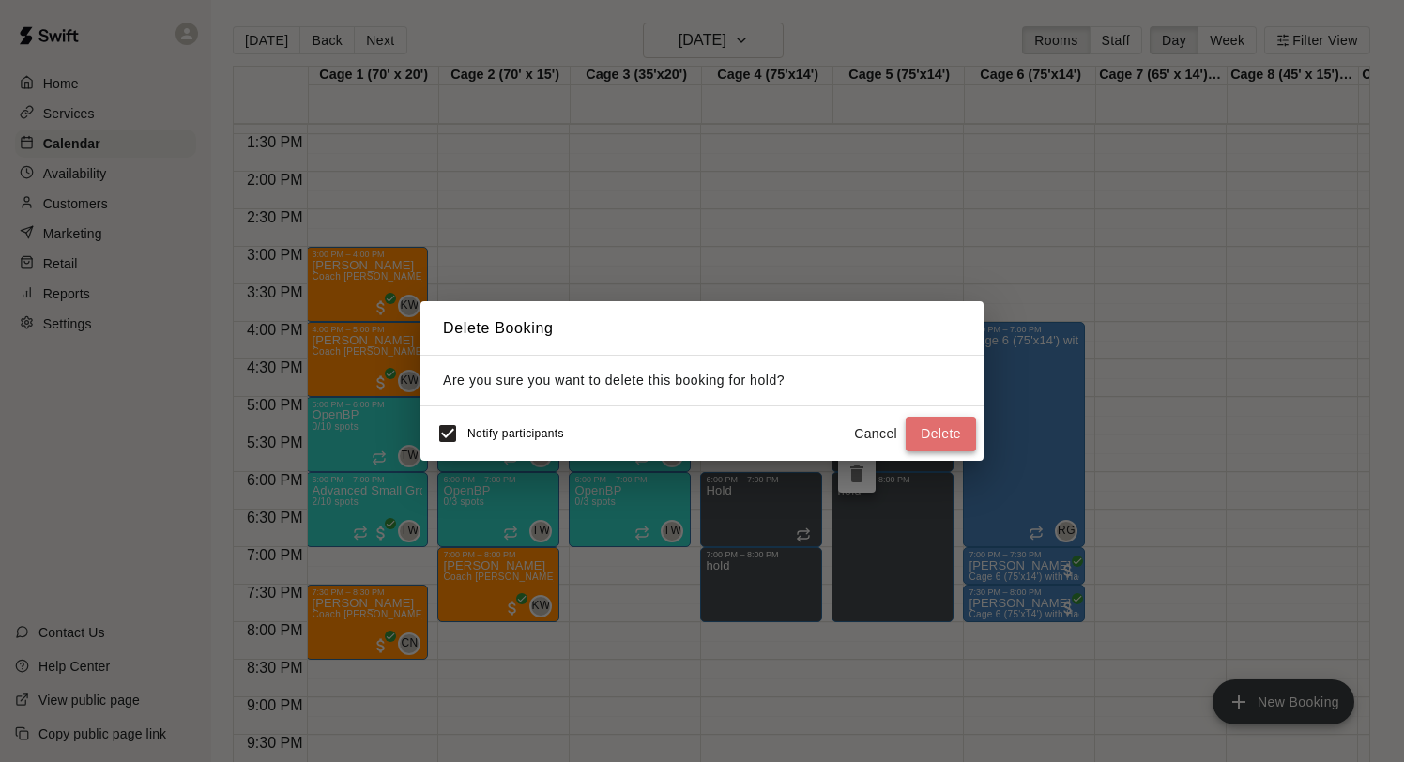
click at [942, 437] on button "Delete" at bounding box center [940, 434] width 70 height 35
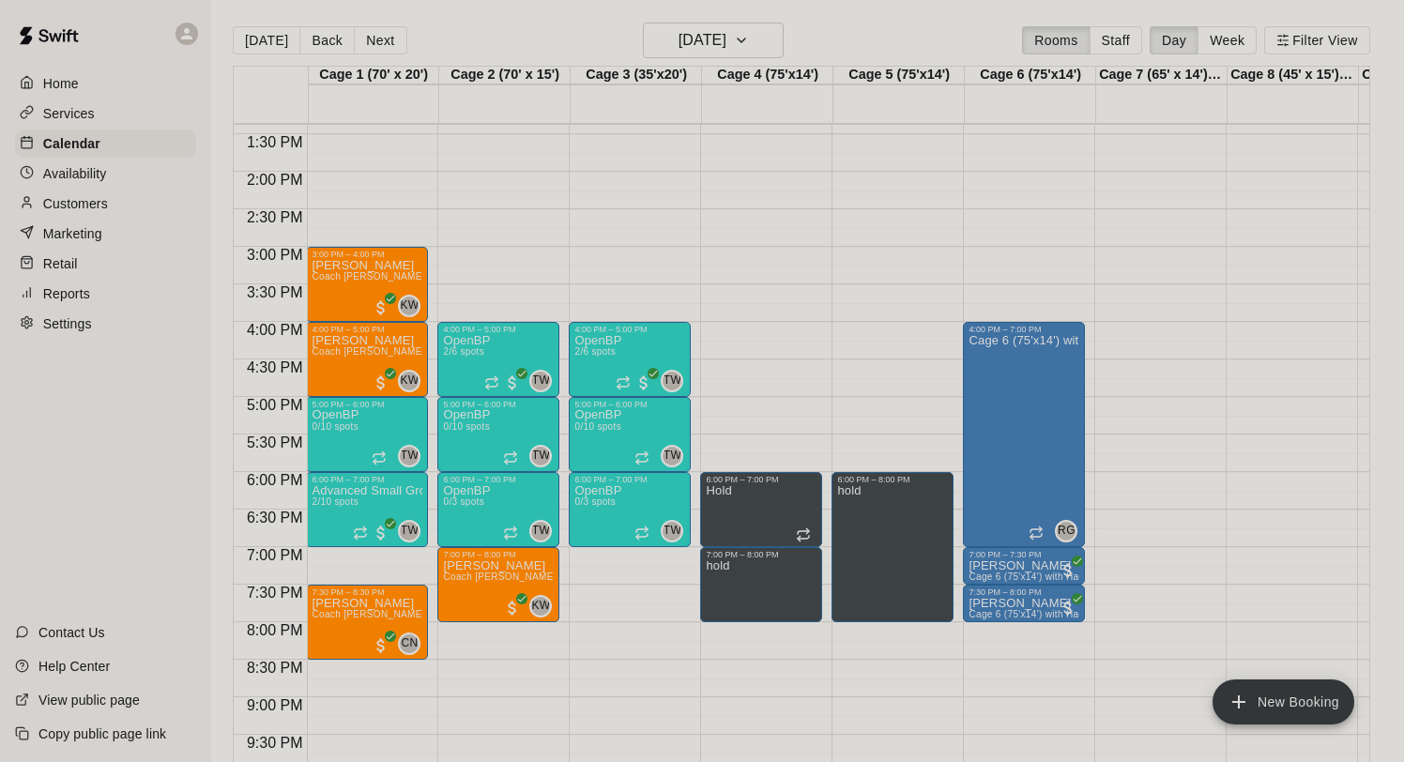
click at [731, 554] on icon "delete" at bounding box center [725, 549] width 23 height 23
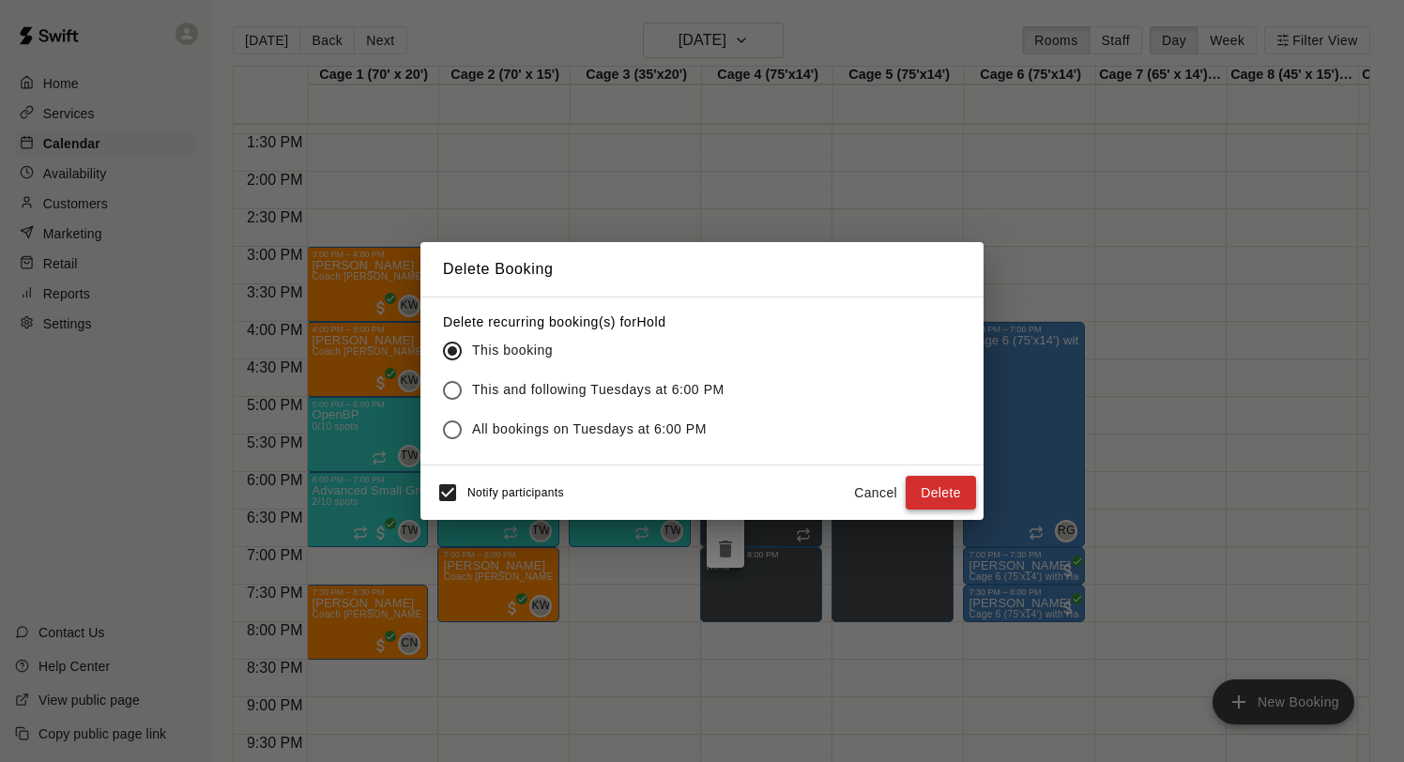
click at [928, 497] on button "Delete" at bounding box center [940, 493] width 70 height 35
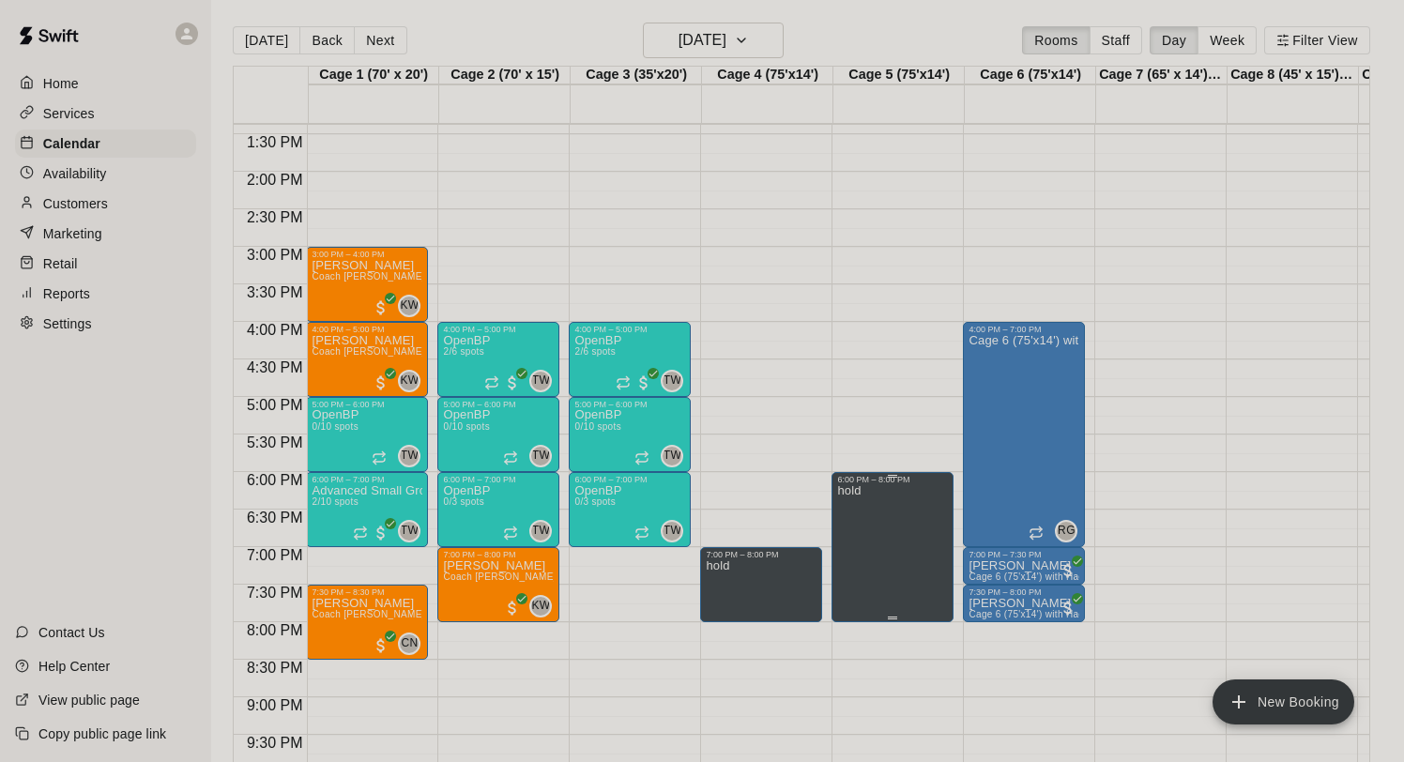
click at [855, 543] on icon "delete" at bounding box center [856, 549] width 23 height 23
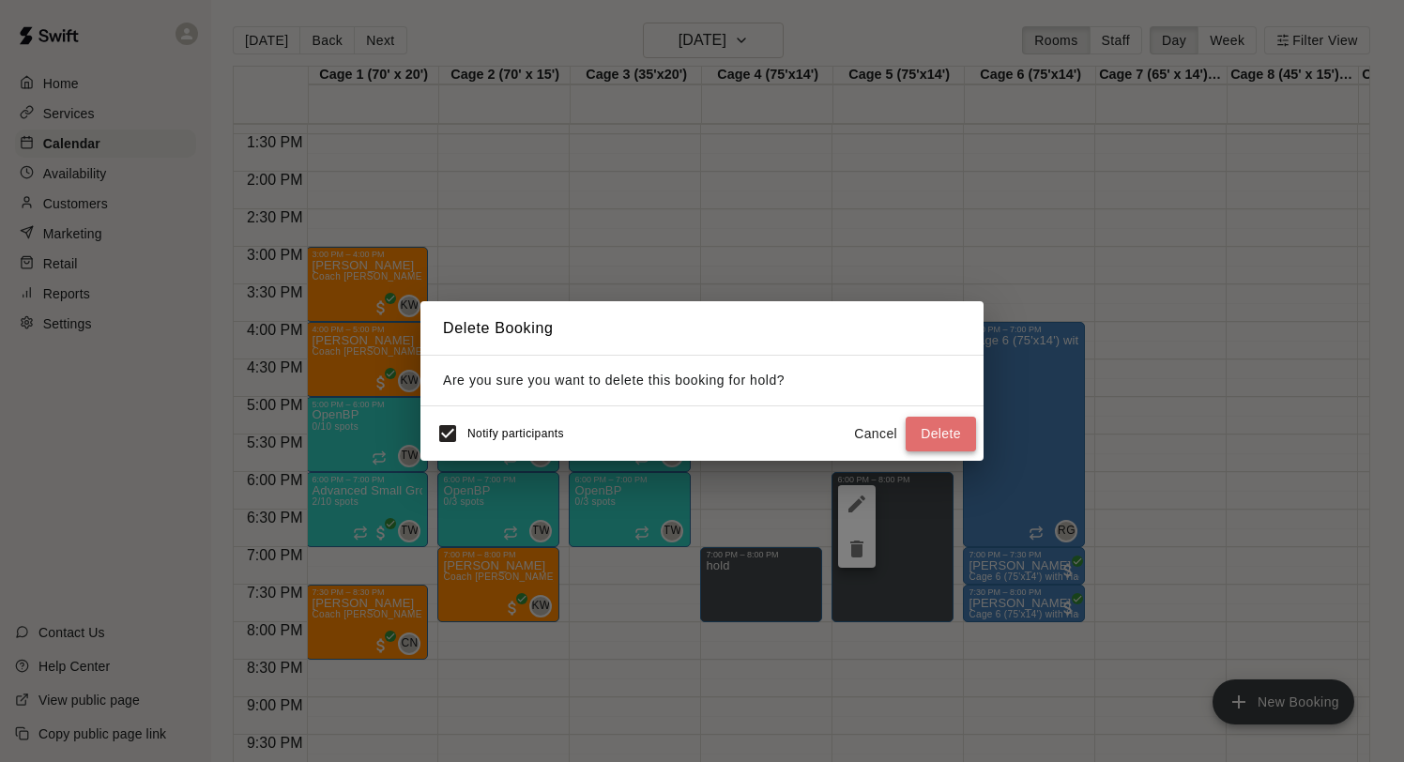
click at [931, 440] on button "Delete" at bounding box center [940, 434] width 70 height 35
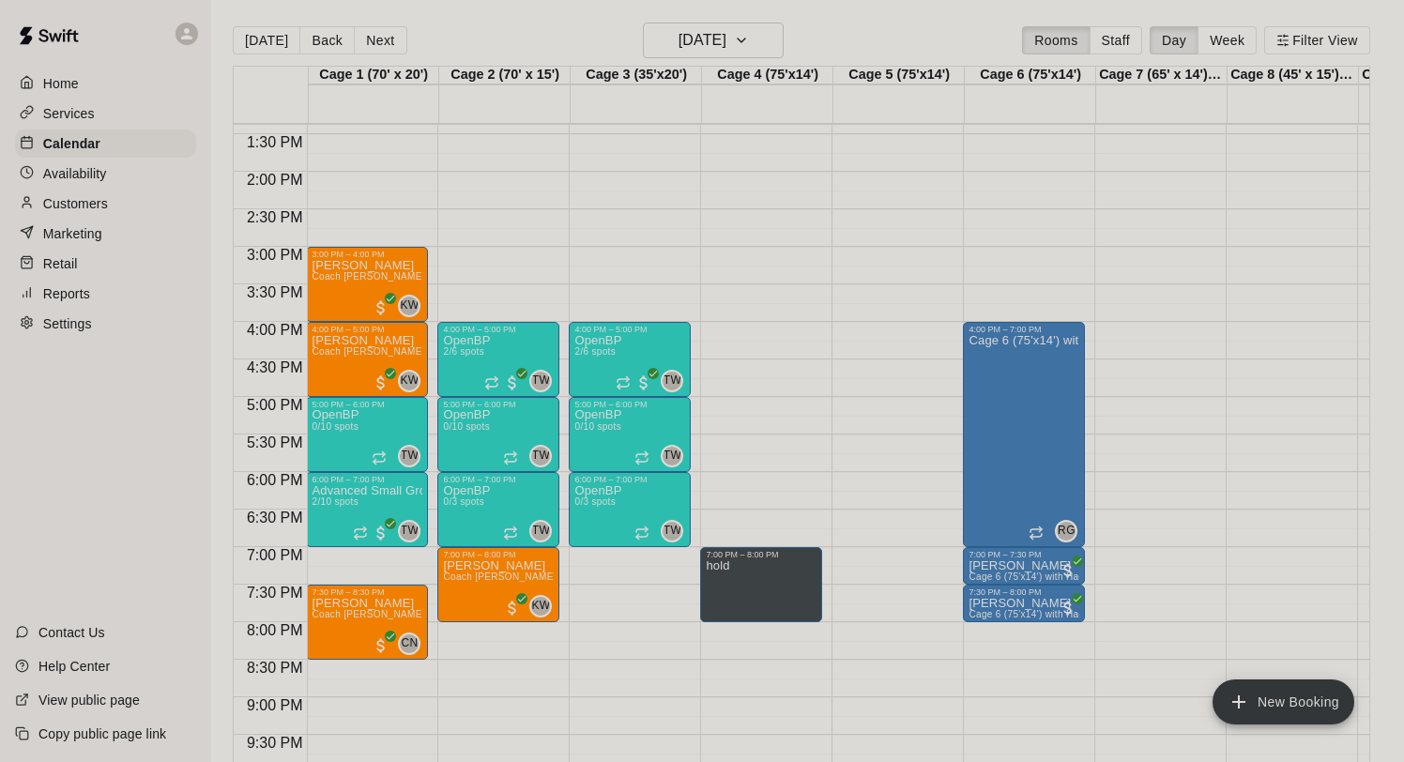
click at [726, 622] on icon "delete" at bounding box center [725, 623] width 13 height 17
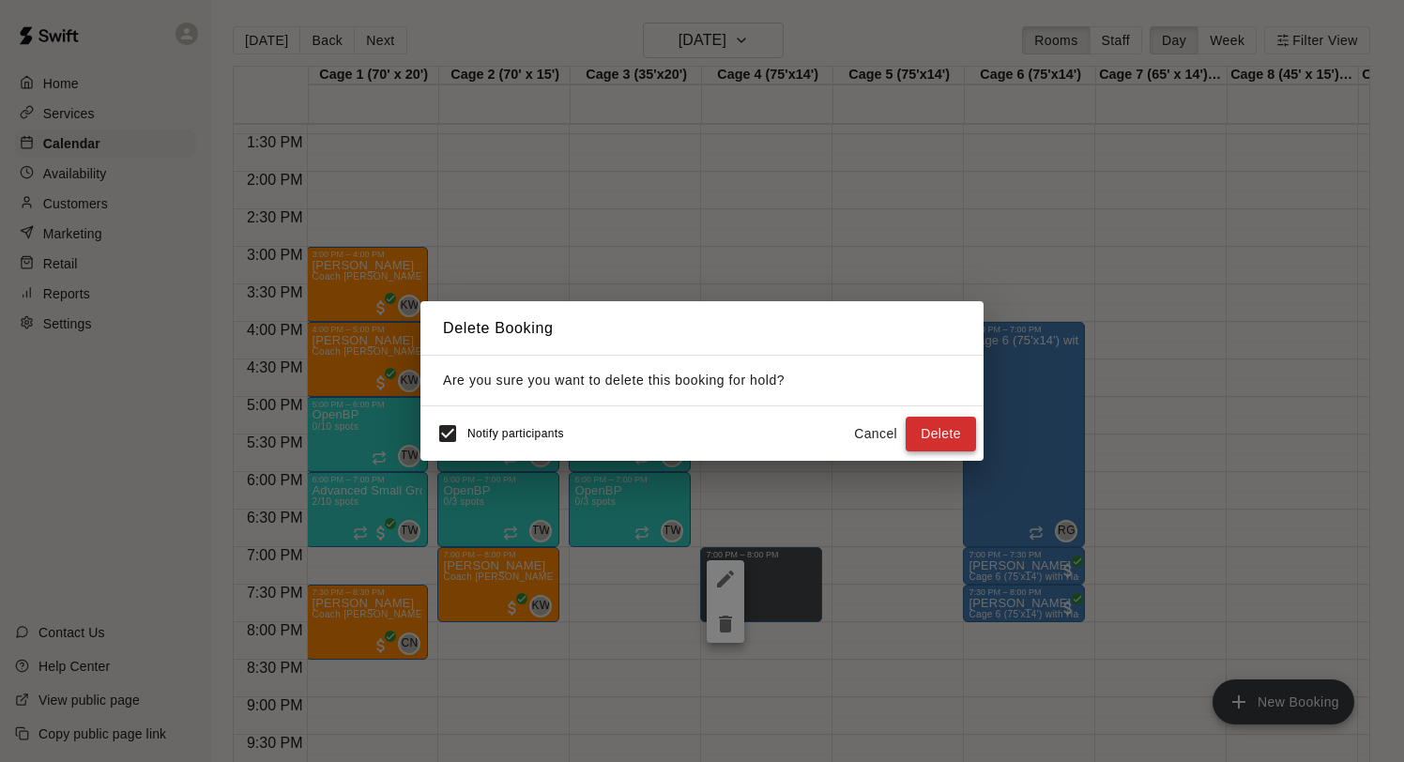
click at [916, 440] on button "Delete" at bounding box center [940, 434] width 70 height 35
